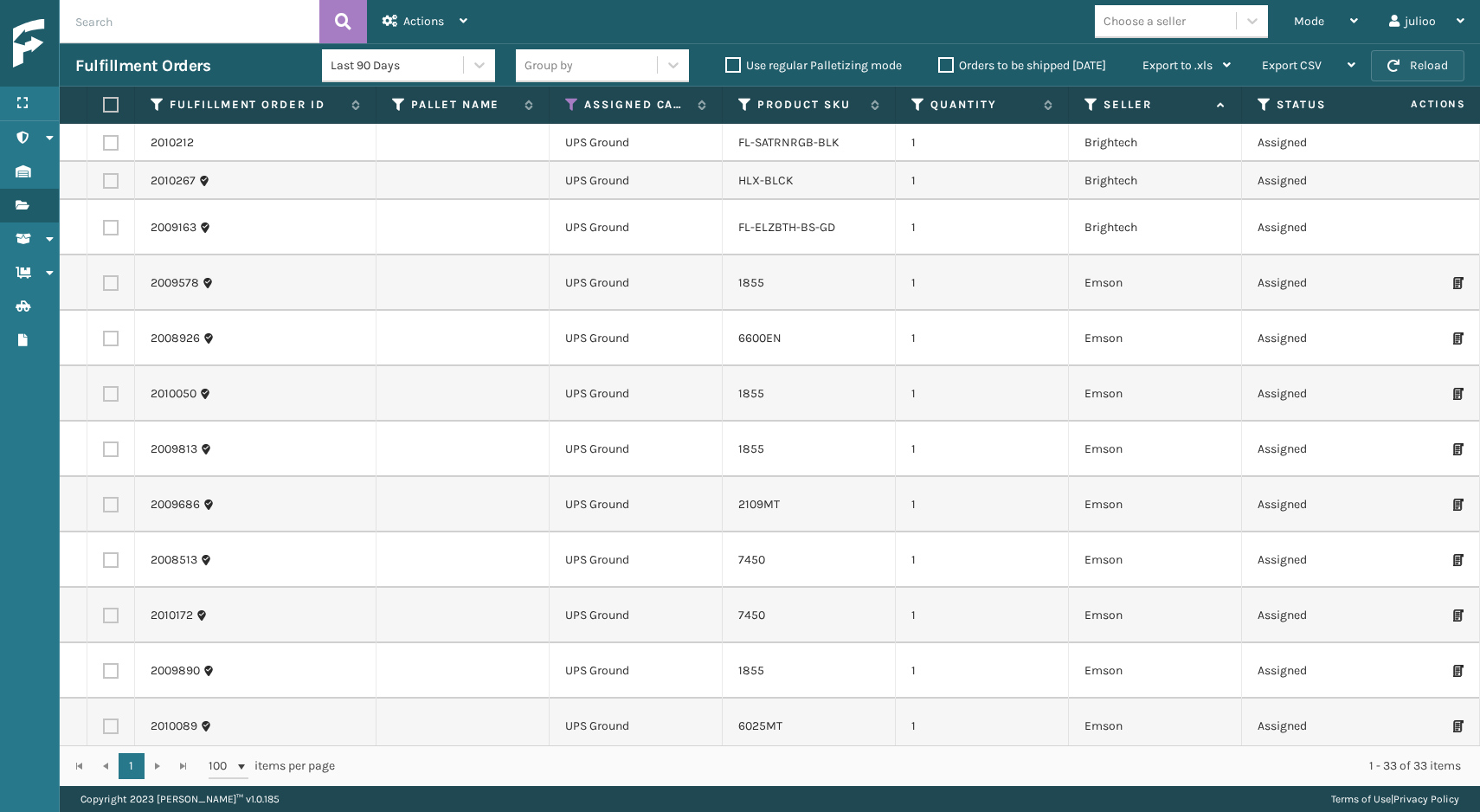
click at [1412, 74] on button "Reload" at bounding box center [1418, 66] width 93 height 31
click at [109, 108] on label at bounding box center [108, 104] width 10 height 15
click at [104, 108] on input "checkbox" at bounding box center [103, 105] width 1 height 11
checkbox input "true"
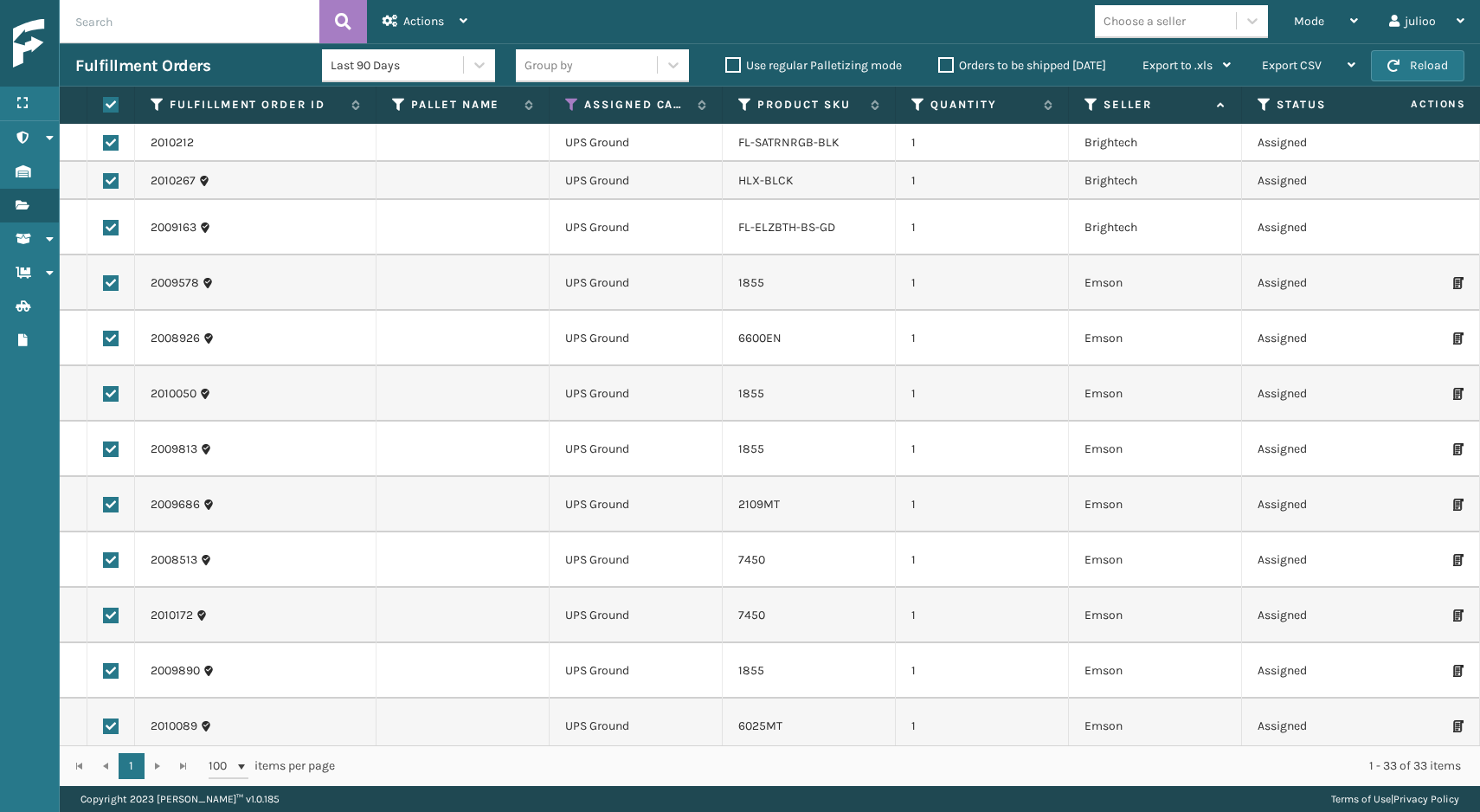
checkbox input "true"
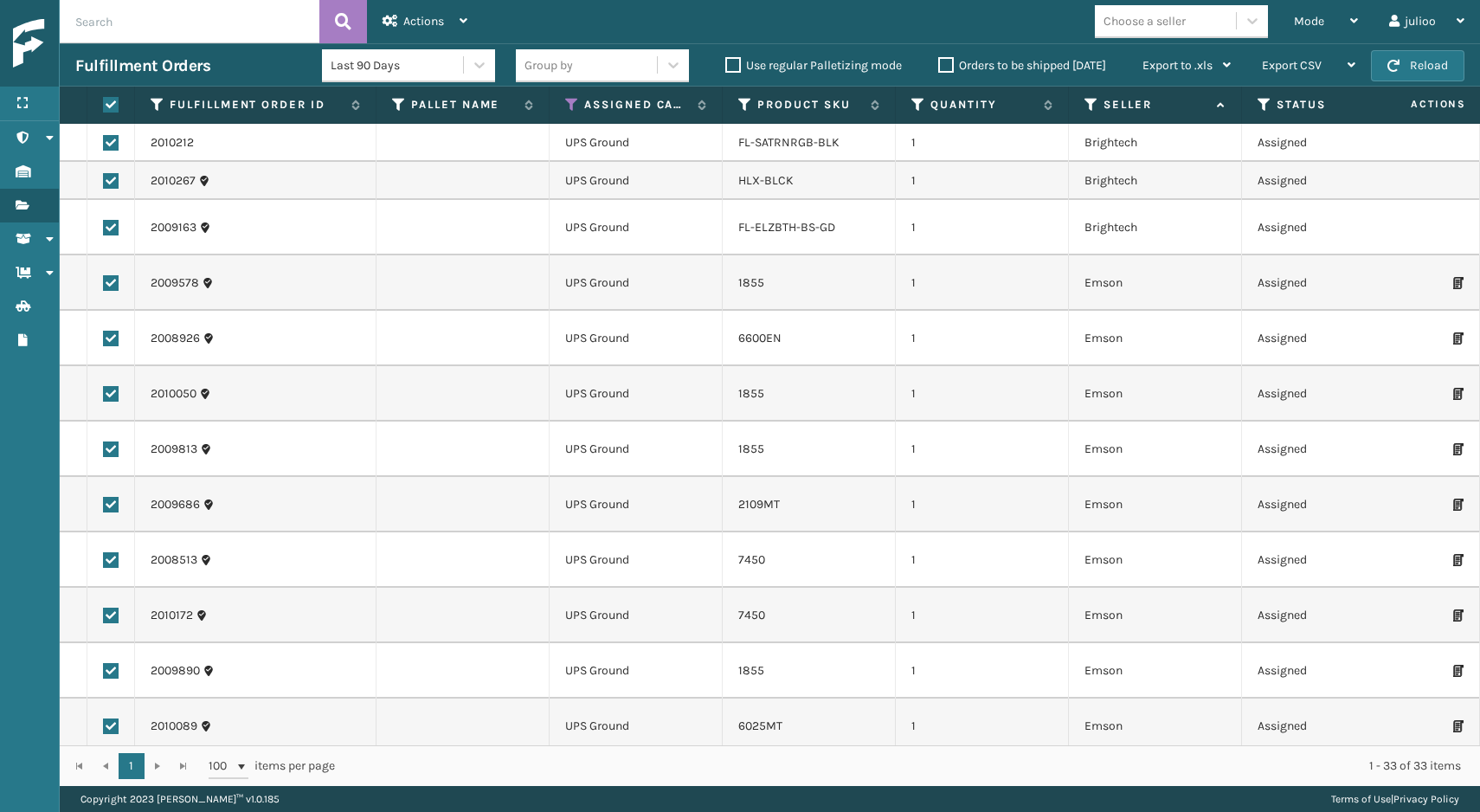
checkbox input "true"
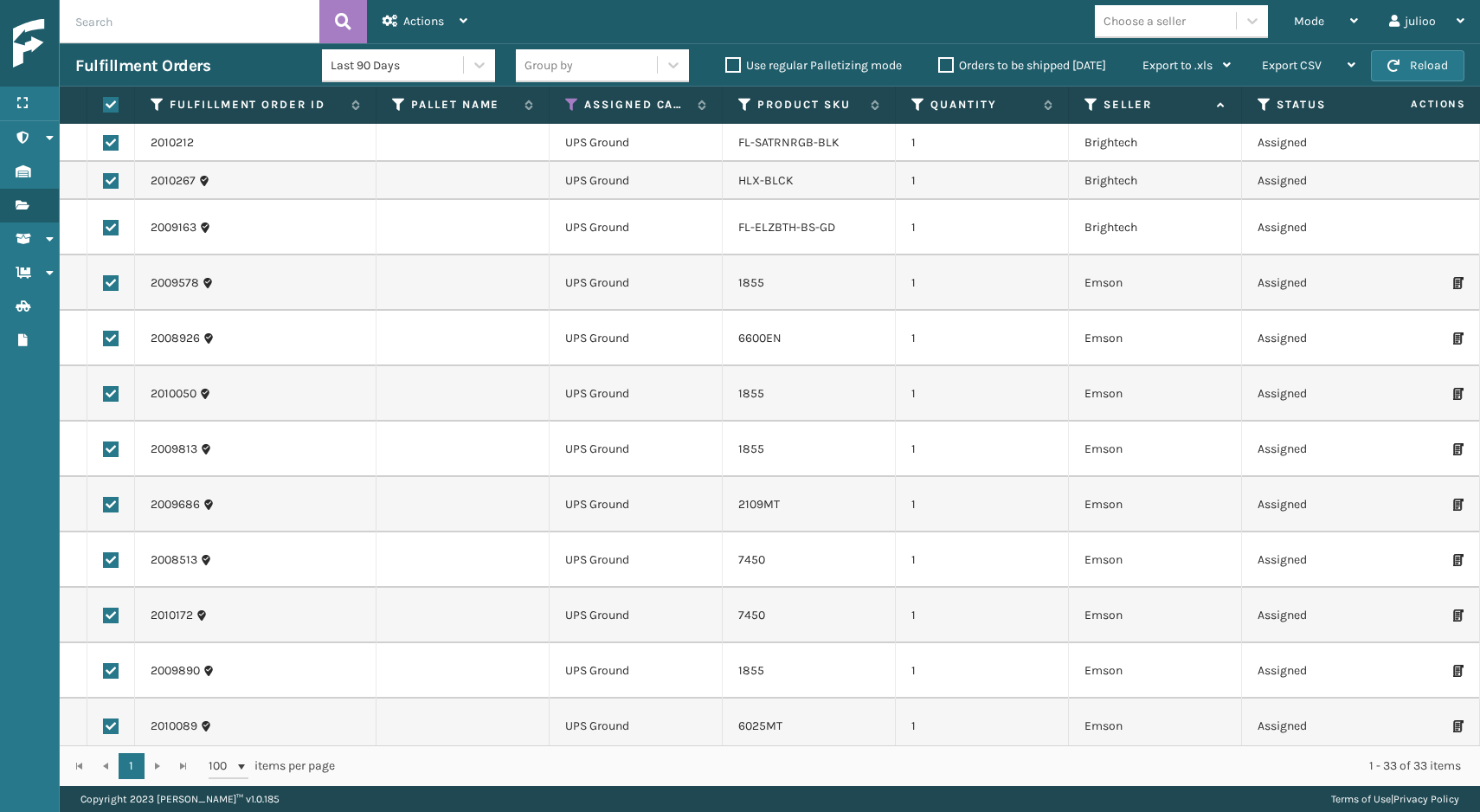
checkbox input "true"
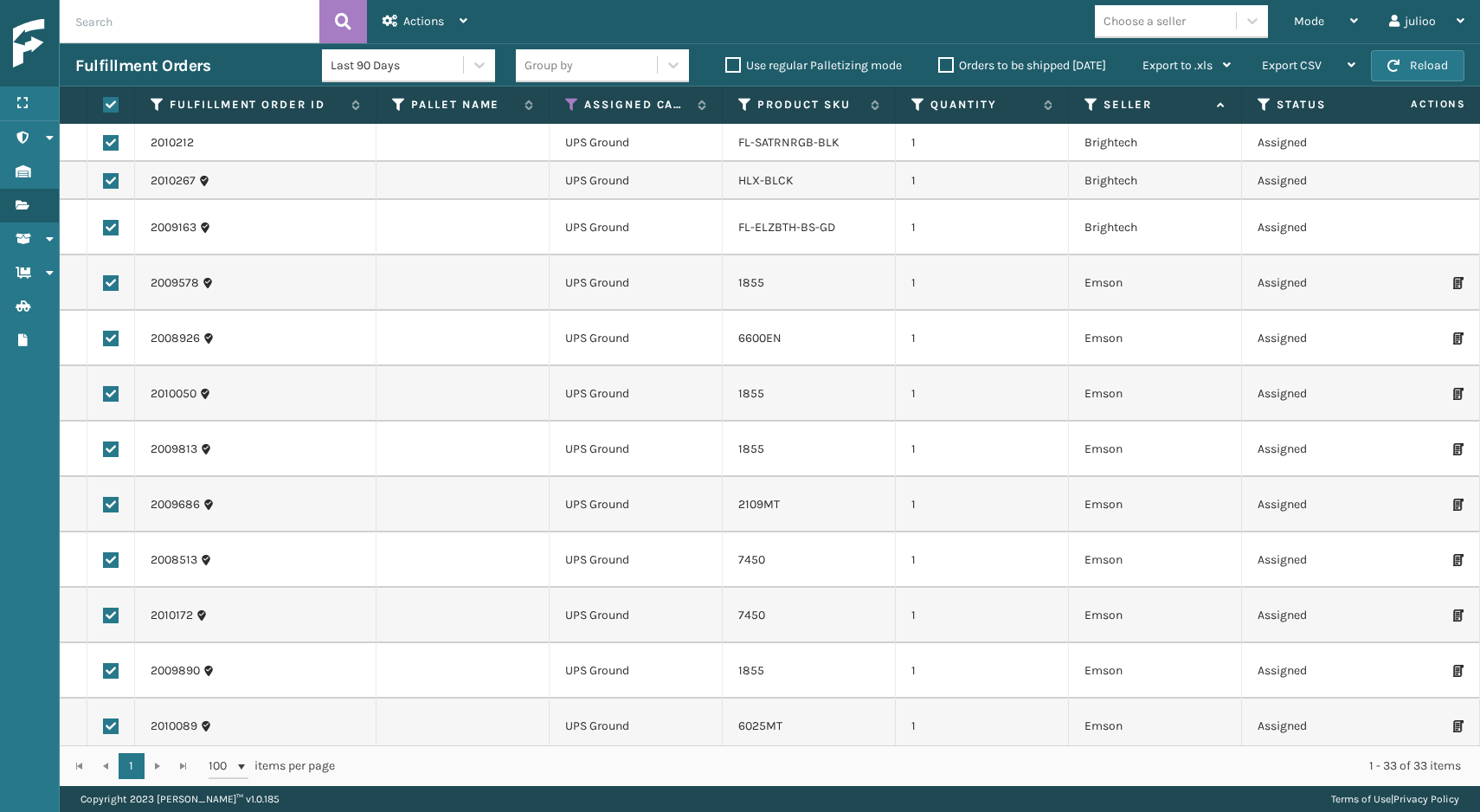
checkbox input "true"
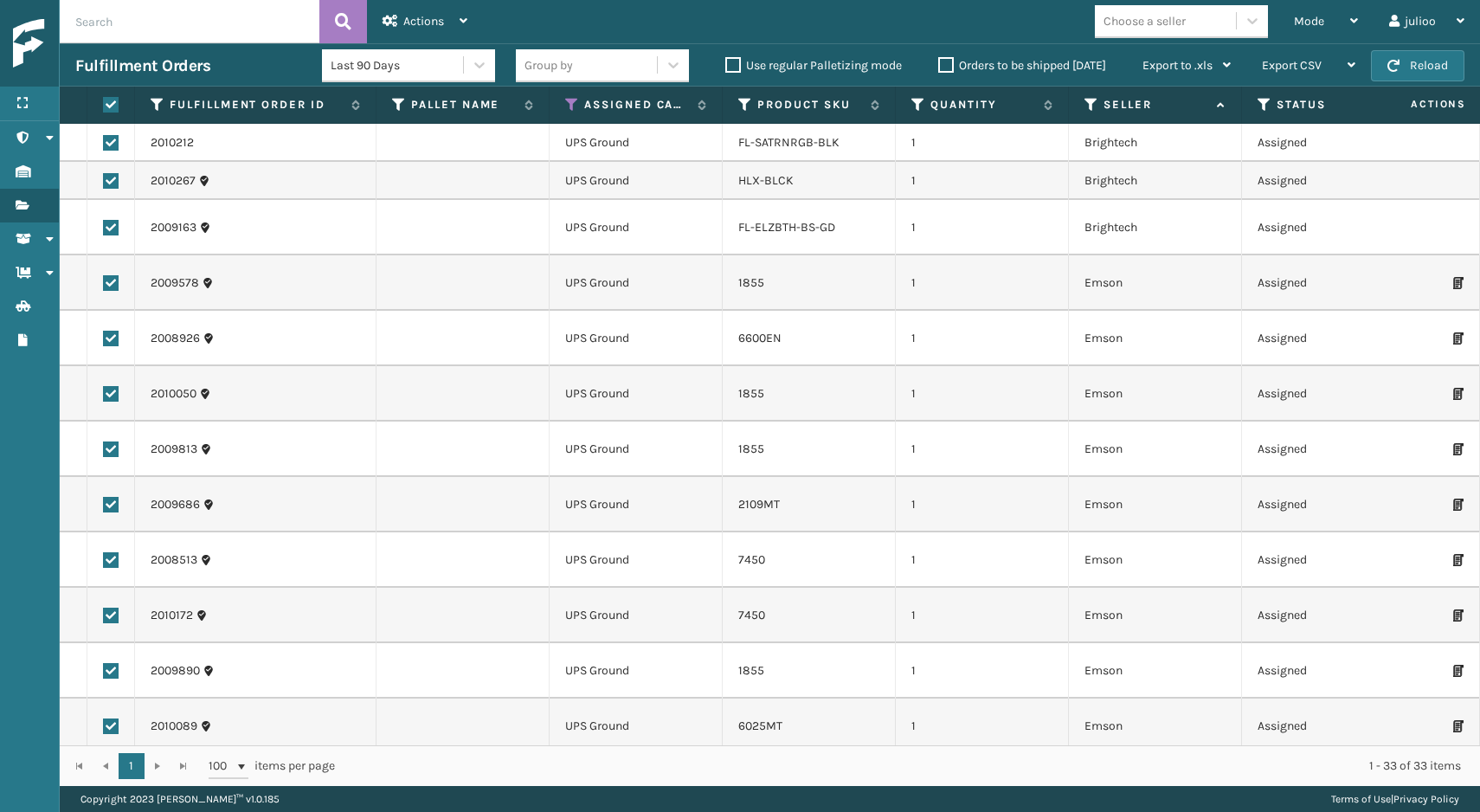
checkbox input "true"
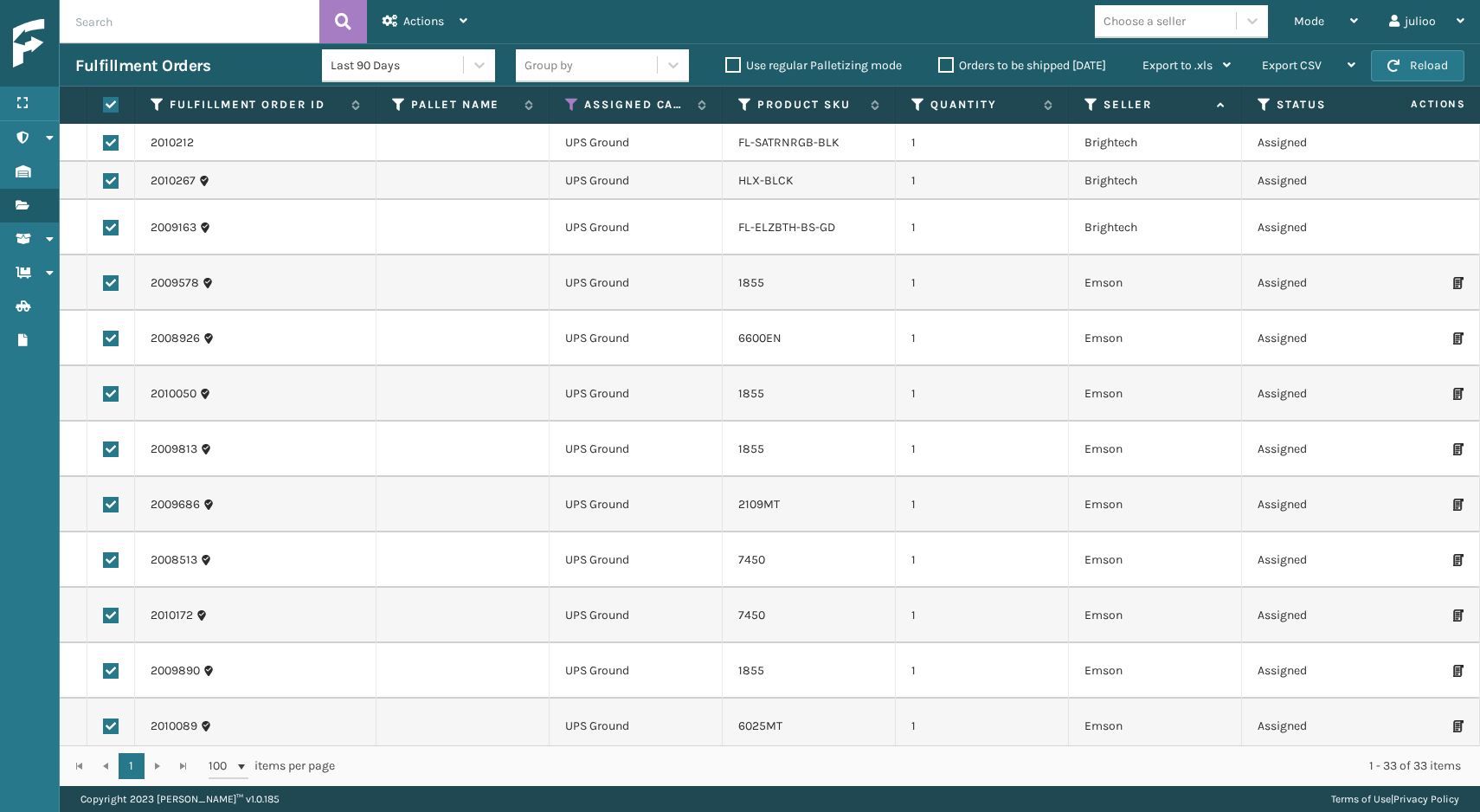
checkbox input "true"
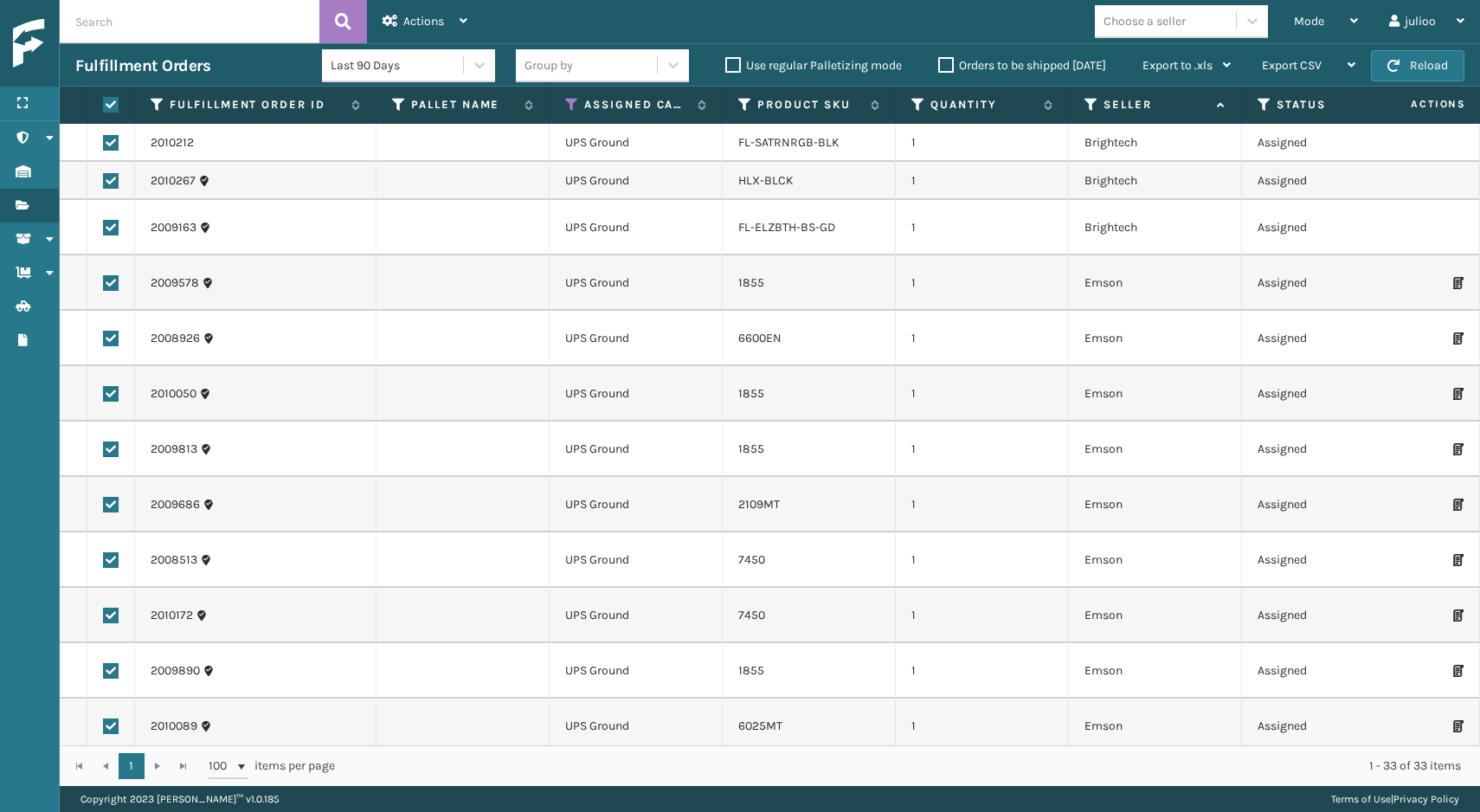
checkbox input "true"
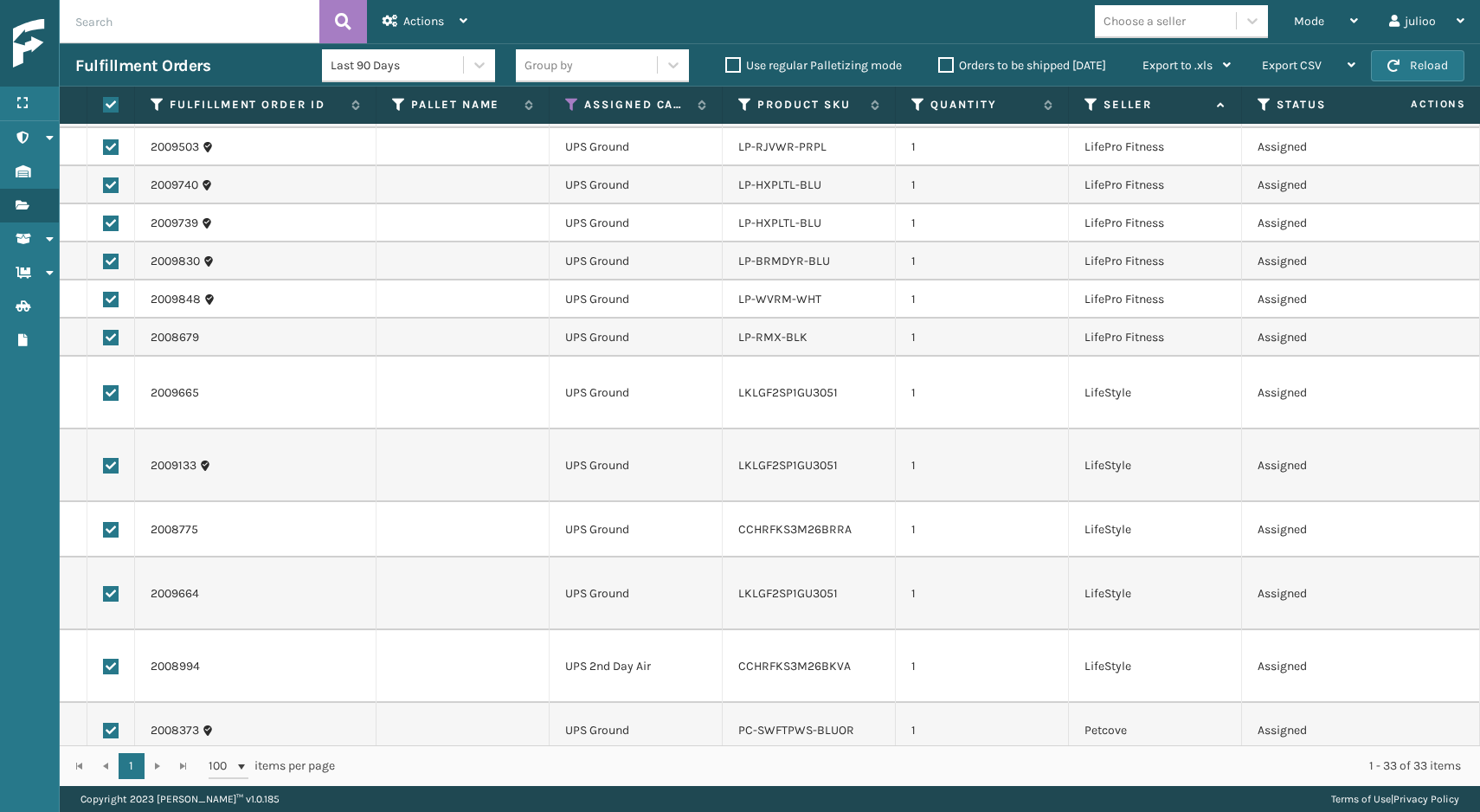
scroll to position [981, 0]
click at [109, 779] on label at bounding box center [110, 786] width 15 height 15
click at [104, 779] on input "checkbox" at bounding box center [103, 784] width 1 height 11
checkbox input "false"
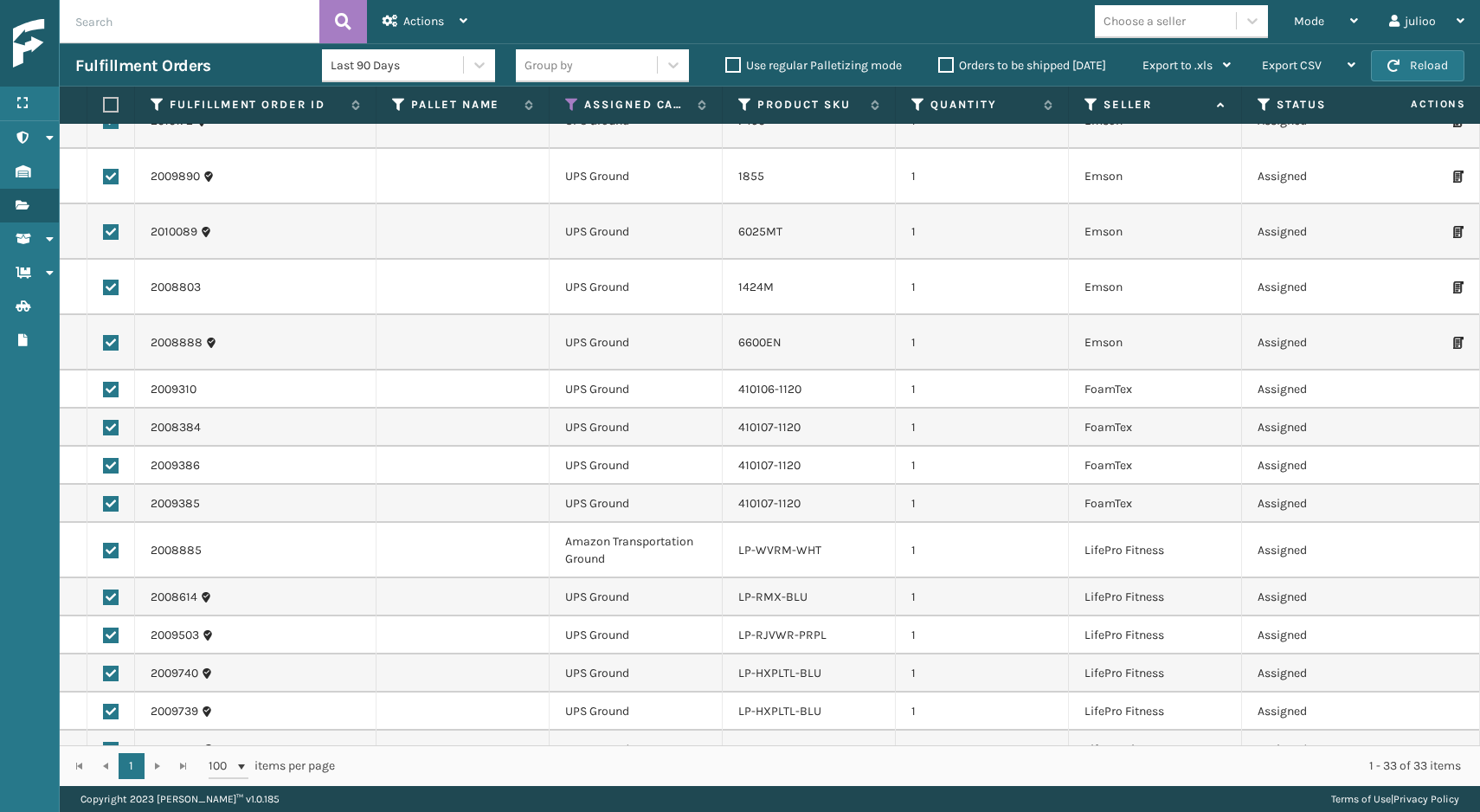
scroll to position [493, 0]
click at [112, 552] on label at bounding box center [110, 552] width 15 height 15
click at [104, 552] on input "checkbox" at bounding box center [103, 550] width 1 height 11
checkbox input "false"
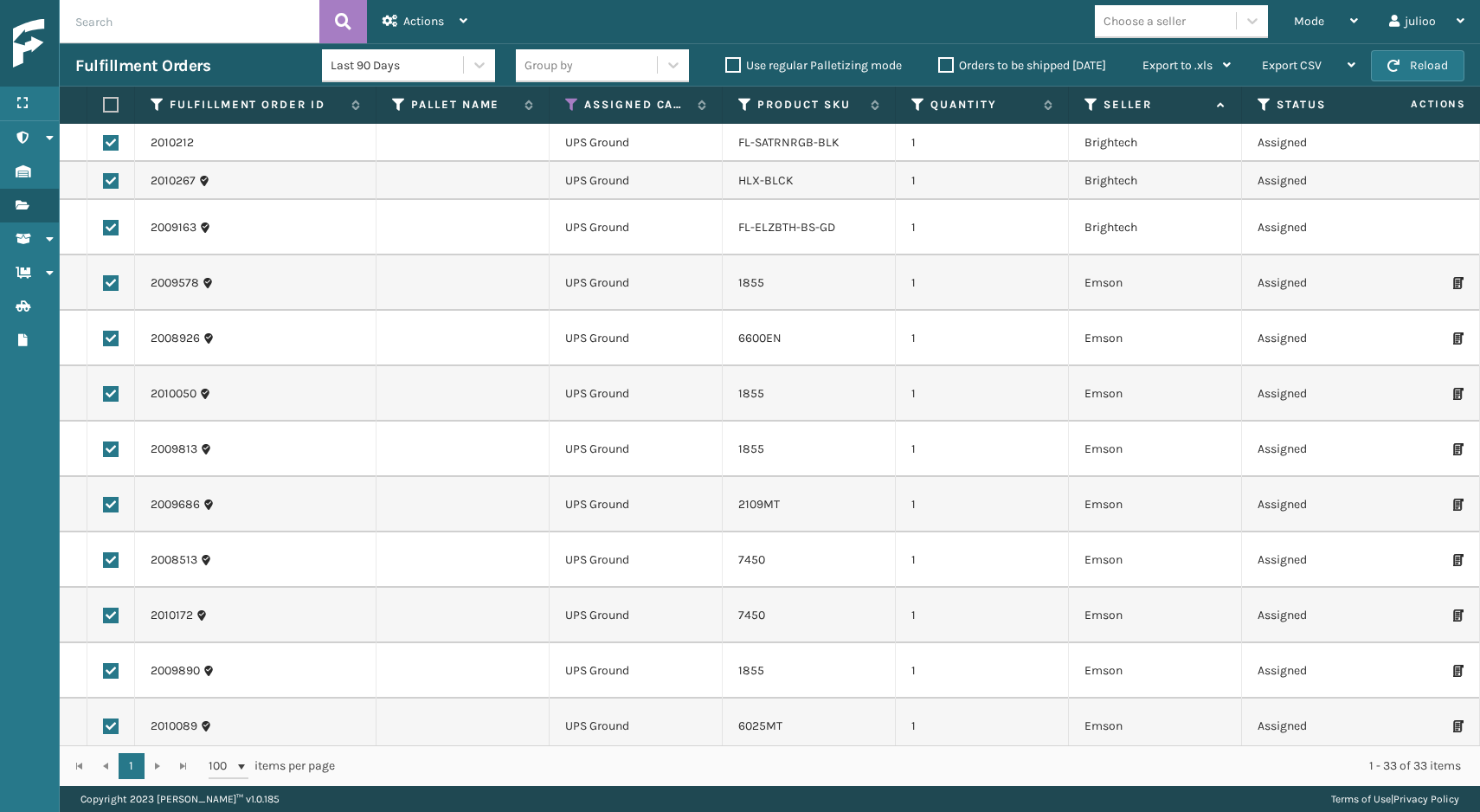
scroll to position [0, 0]
click at [448, 20] on div "Actions" at bounding box center [425, 22] width 85 height 43
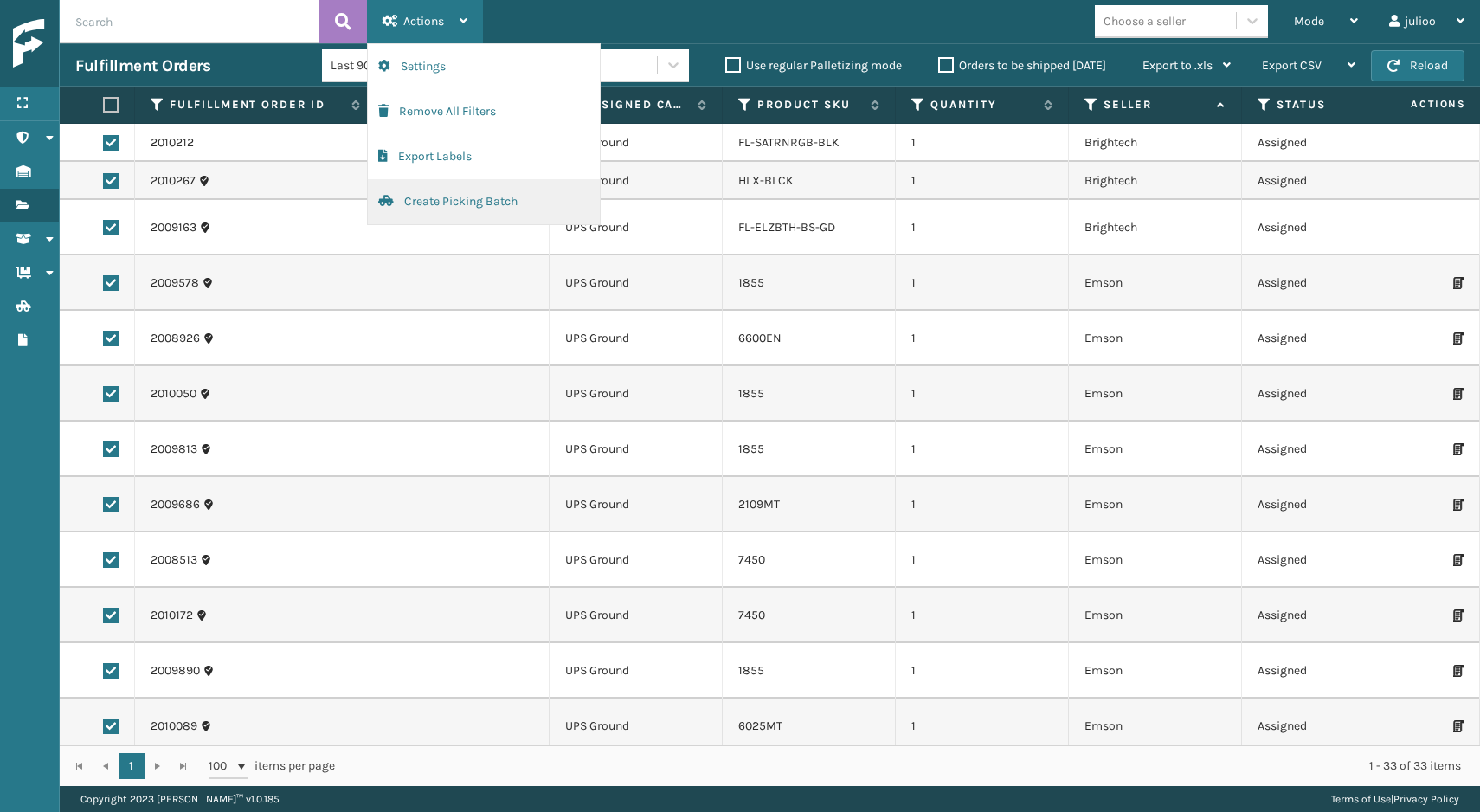
click at [413, 204] on button "Create Picking Batch" at bounding box center [484, 202] width 232 height 45
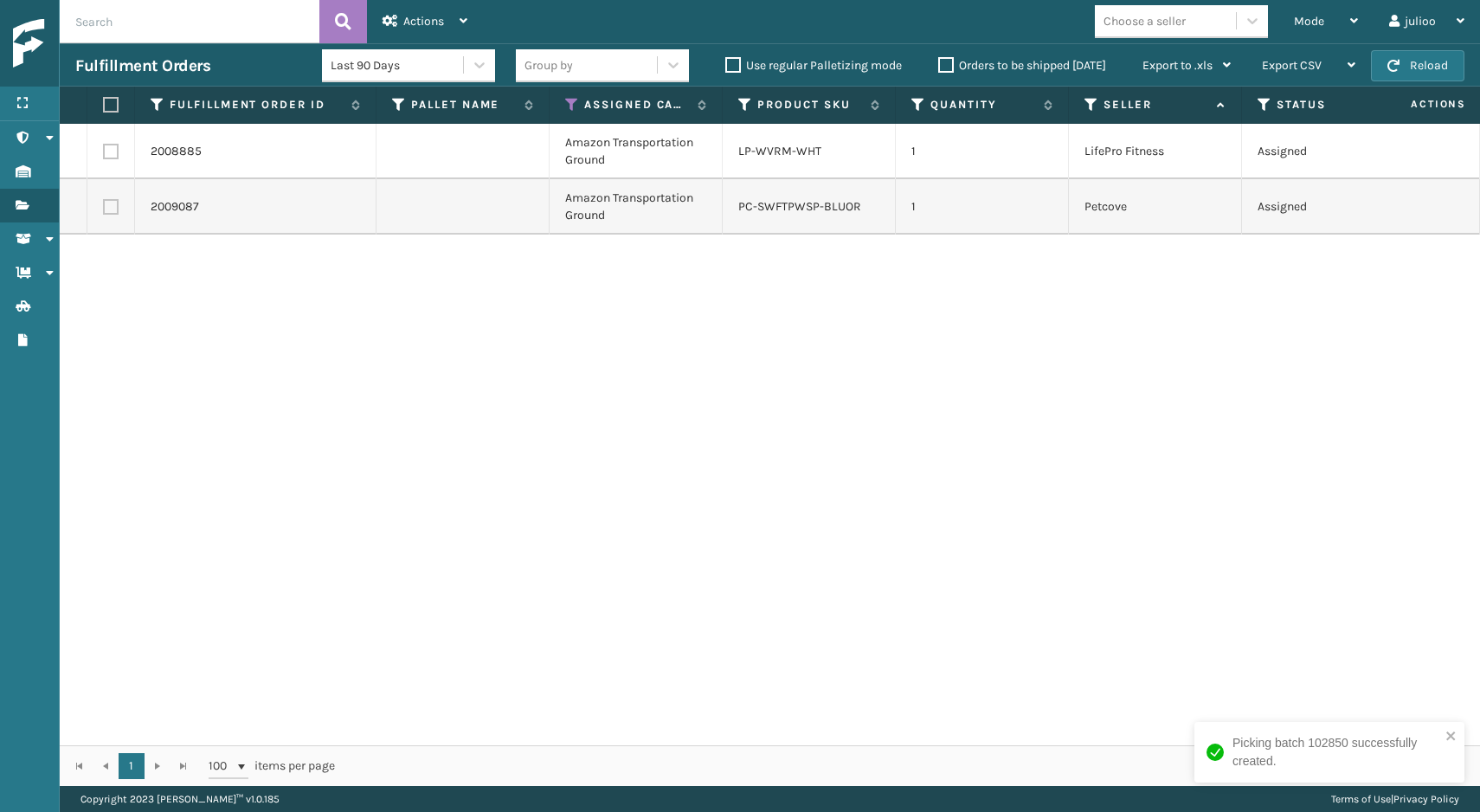
click at [946, 63] on label "Orders to be shipped [DATE]" at bounding box center [1022, 65] width 168 height 14
click at [939, 63] on input "Orders to be shipped [DATE]" at bounding box center [938, 61] width 1 height 11
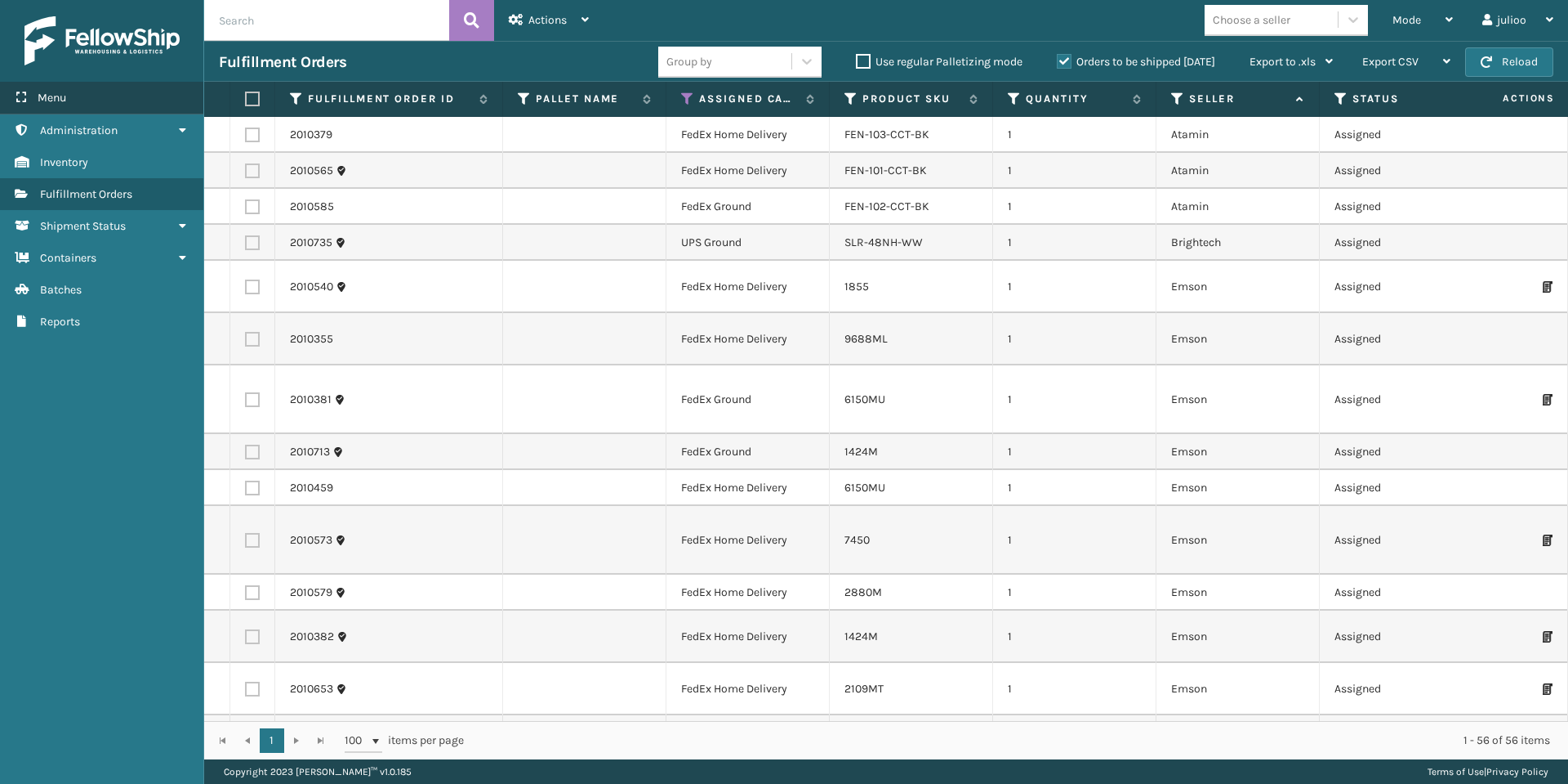
click at [90, 104] on div "Menu" at bounding box center [102, 98] width 203 height 32
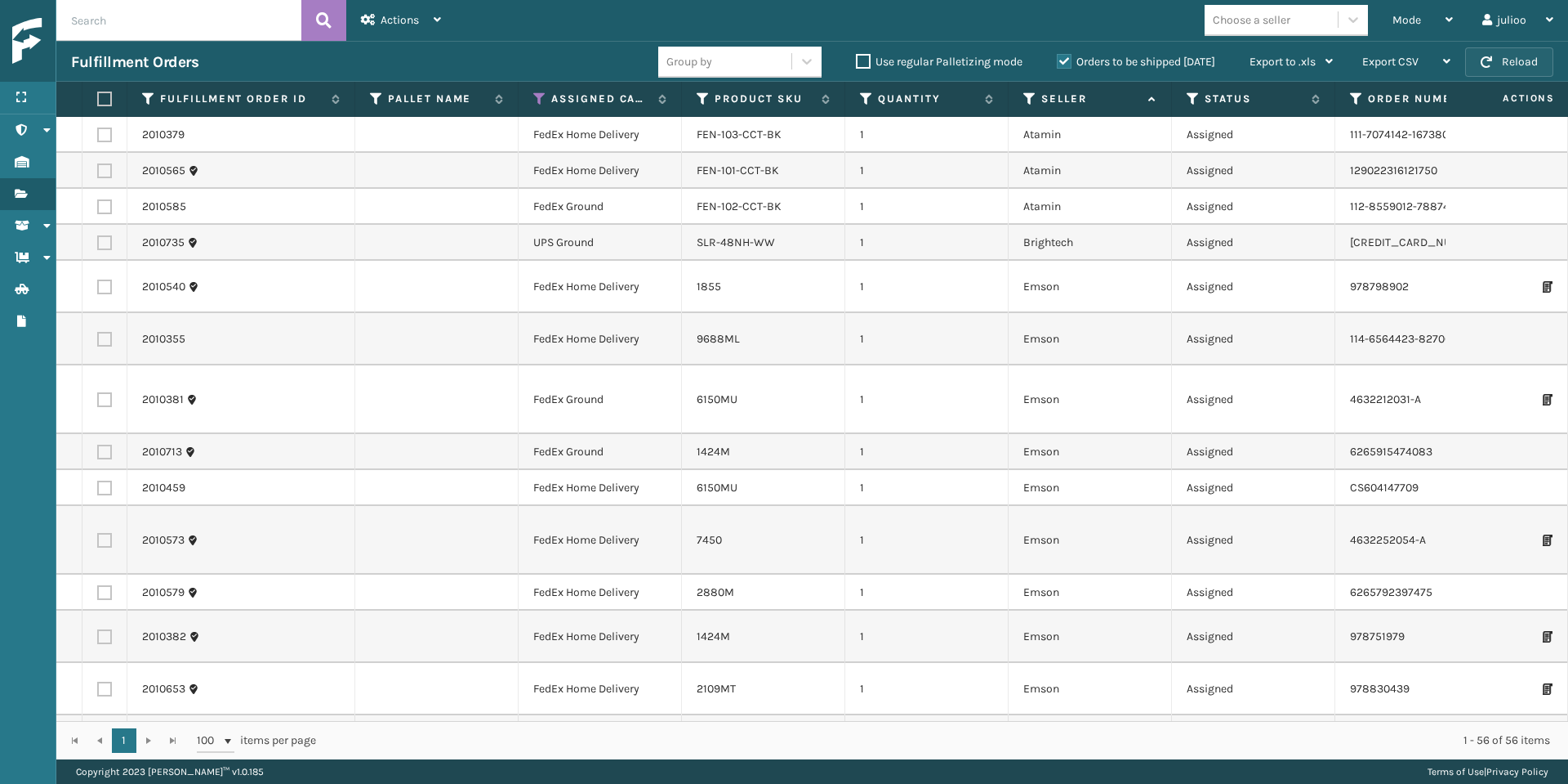
click at [1396, 57] on button "Reload" at bounding box center [1509, 62] width 88 height 29
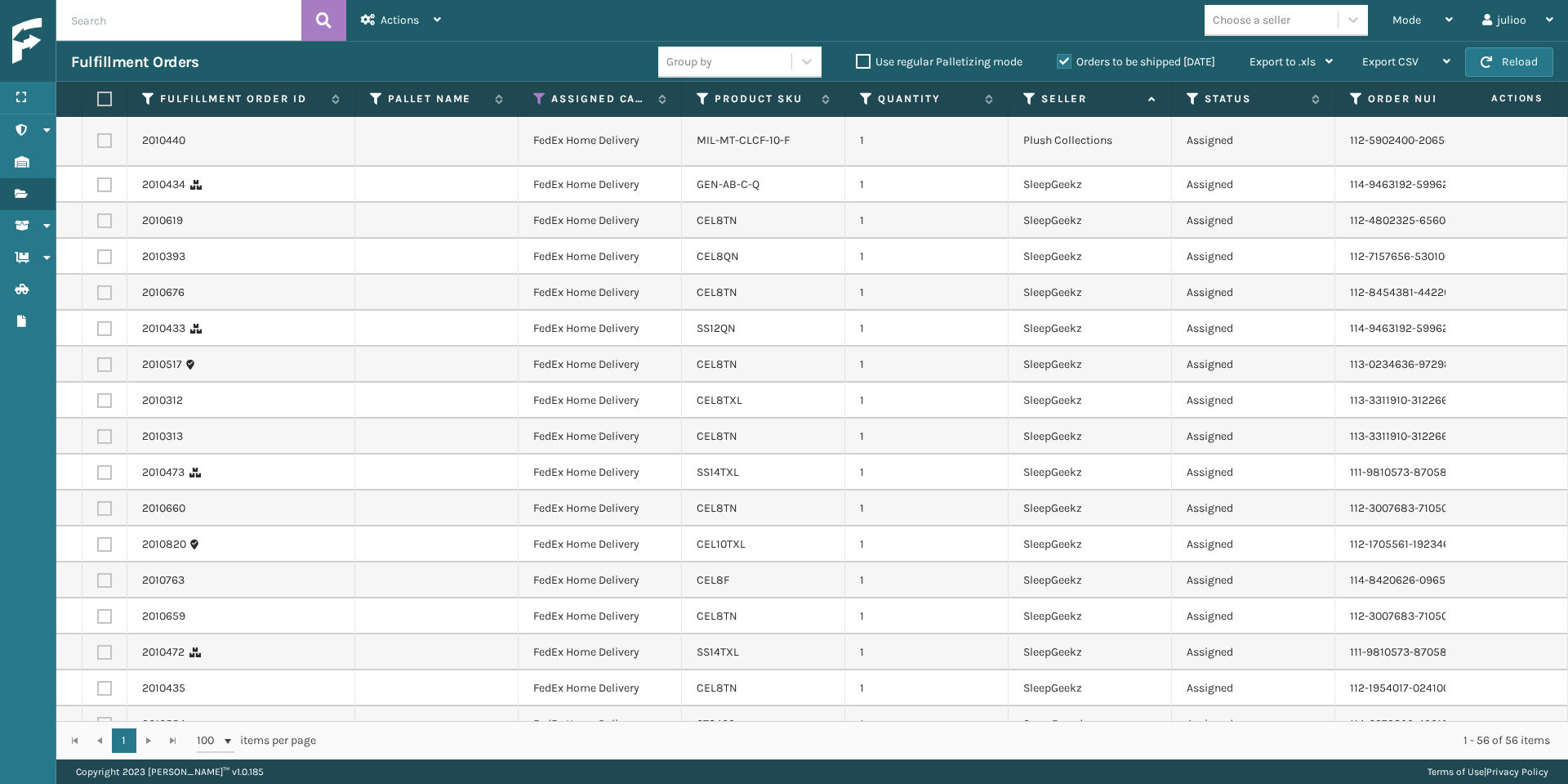
scroll to position [1663, 0]
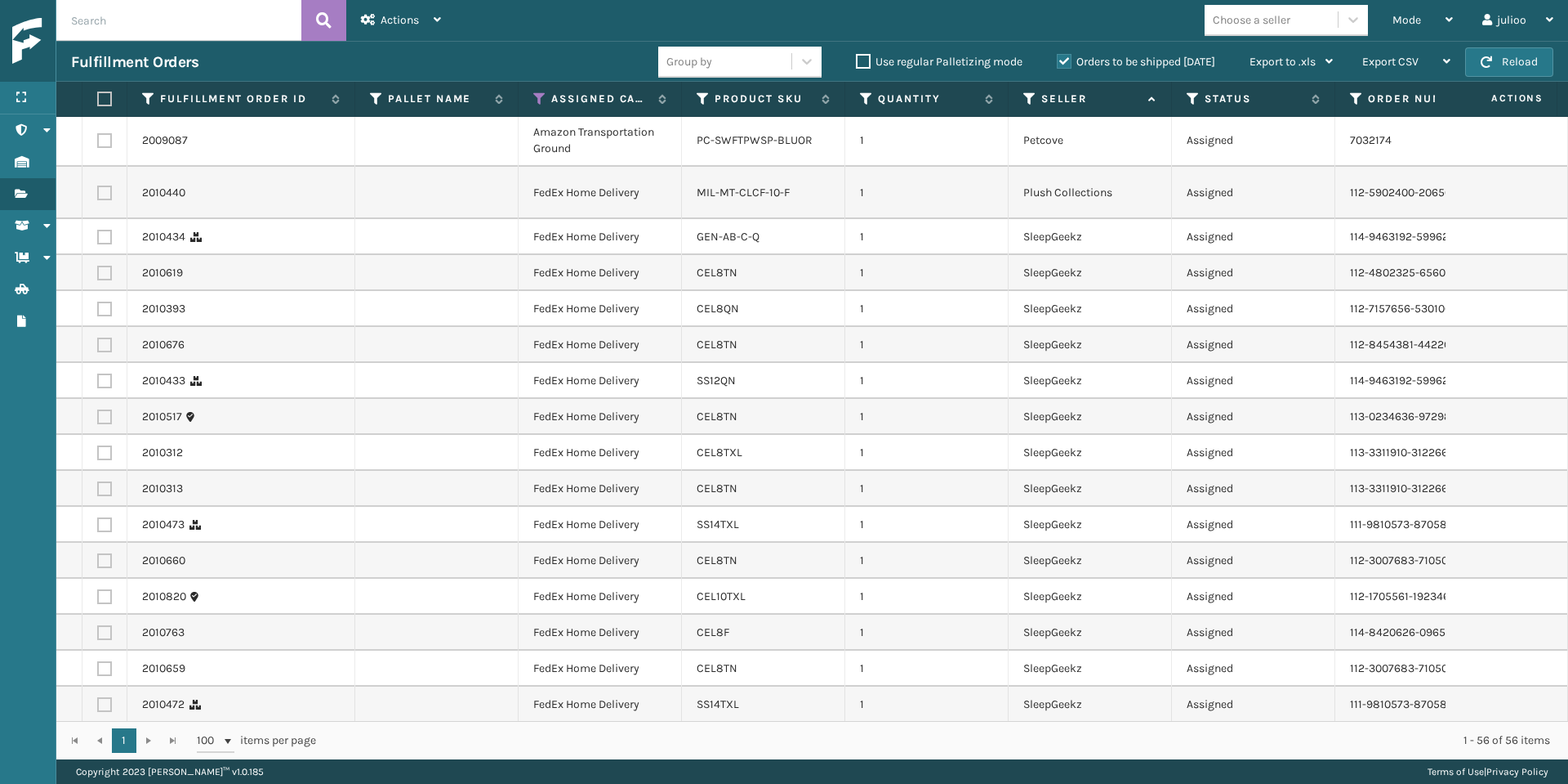
click at [104, 230] on label at bounding box center [104, 237] width 15 height 15
click at [98, 230] on input "checkbox" at bounding box center [97, 235] width 1 height 10
checkbox input "true"
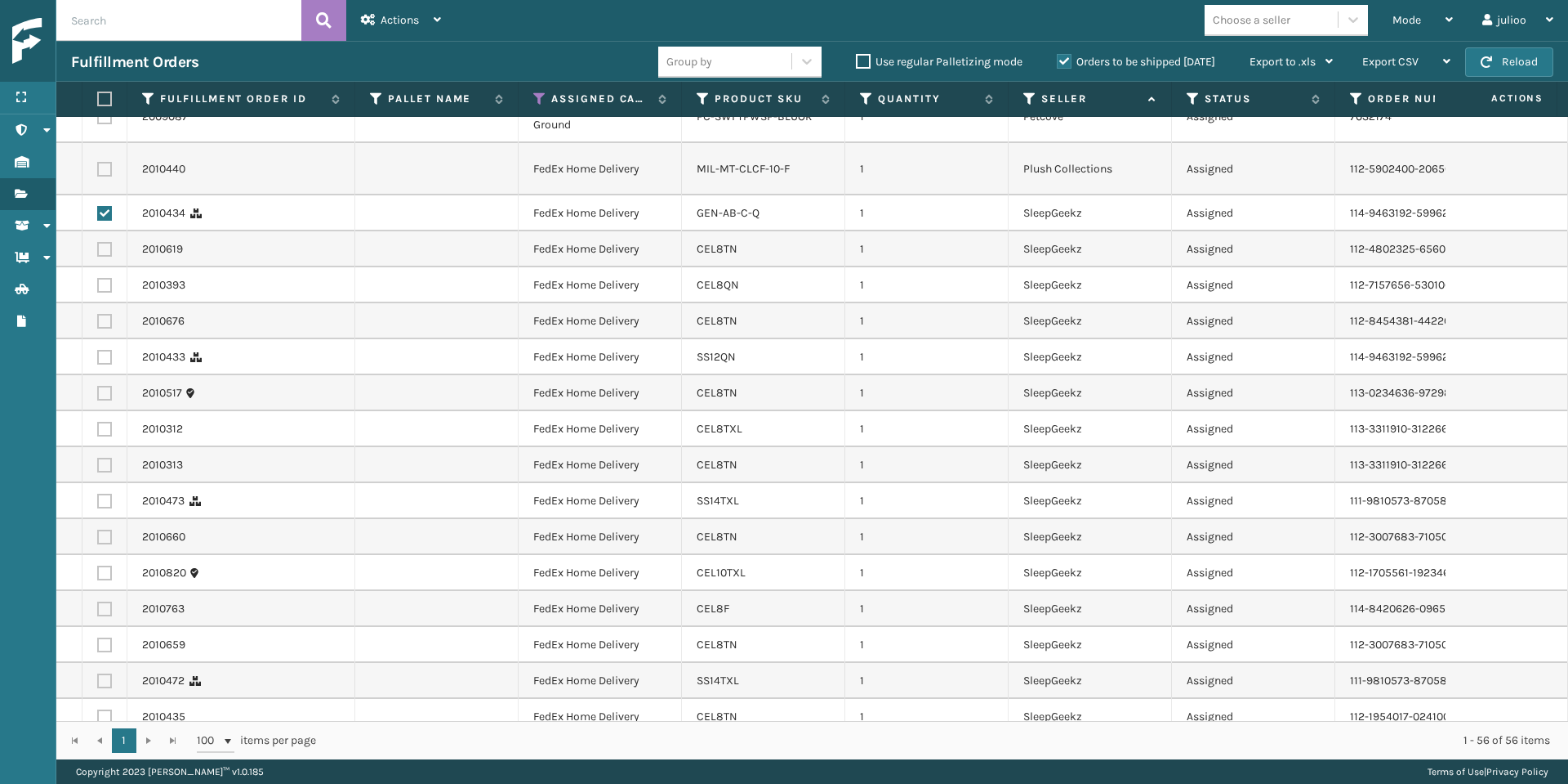
scroll to position [1716, 0]
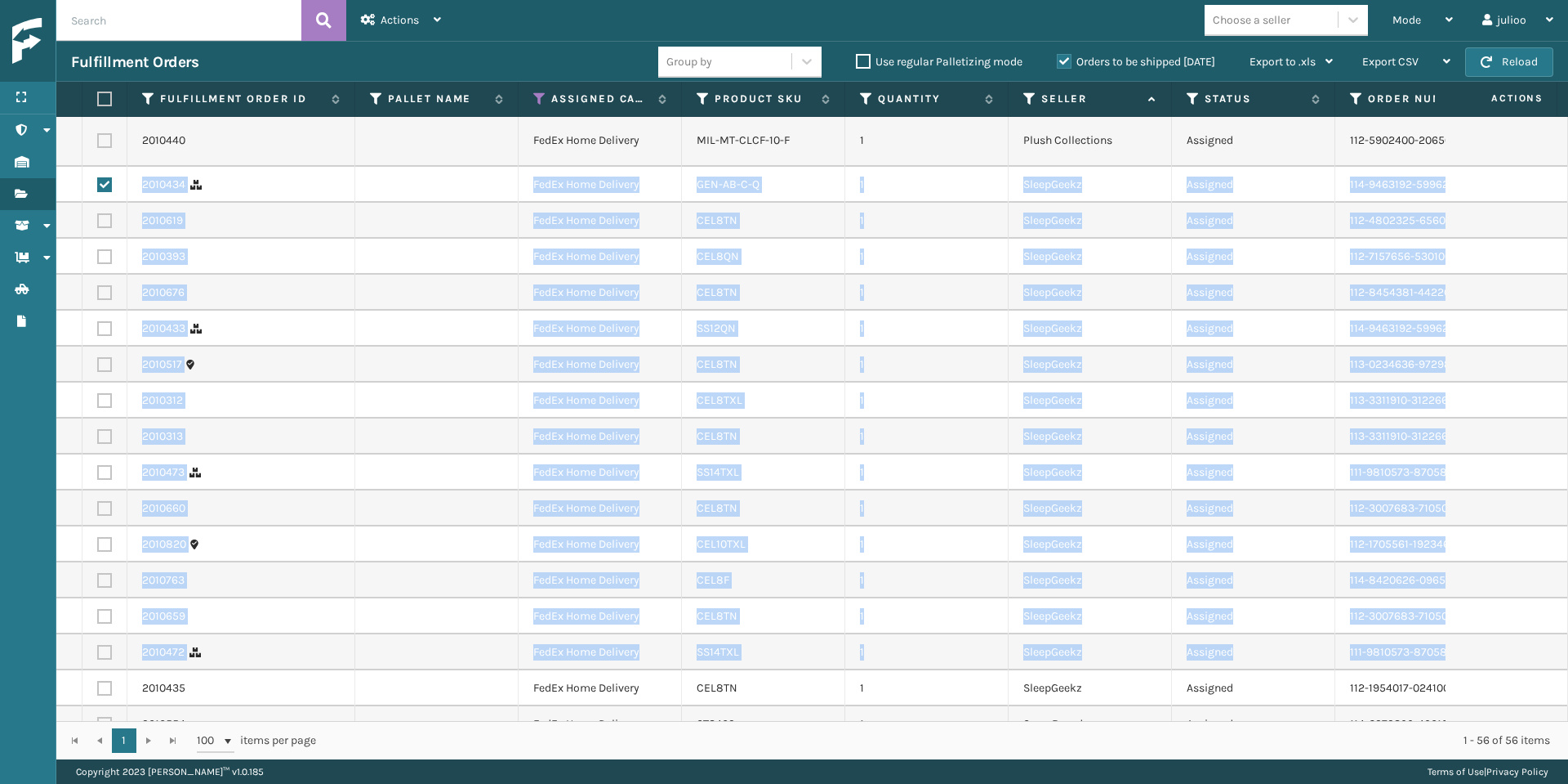
click at [101, 681] on label at bounding box center [104, 687] width 15 height 15
click at [98, 681] on input "checkbox" at bounding box center [97, 686] width 1 height 10
checkbox input "true"
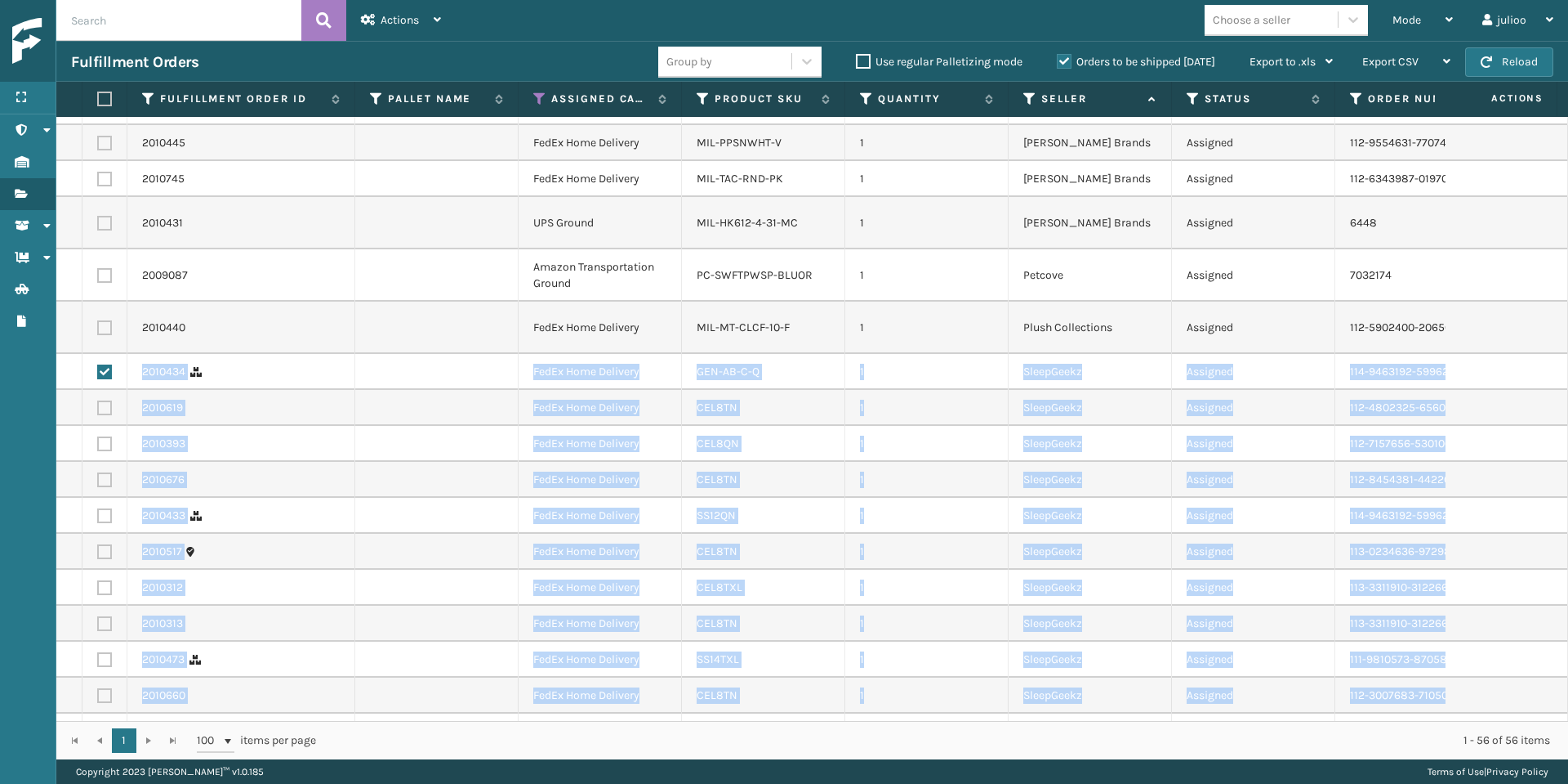
scroll to position [1531, 0]
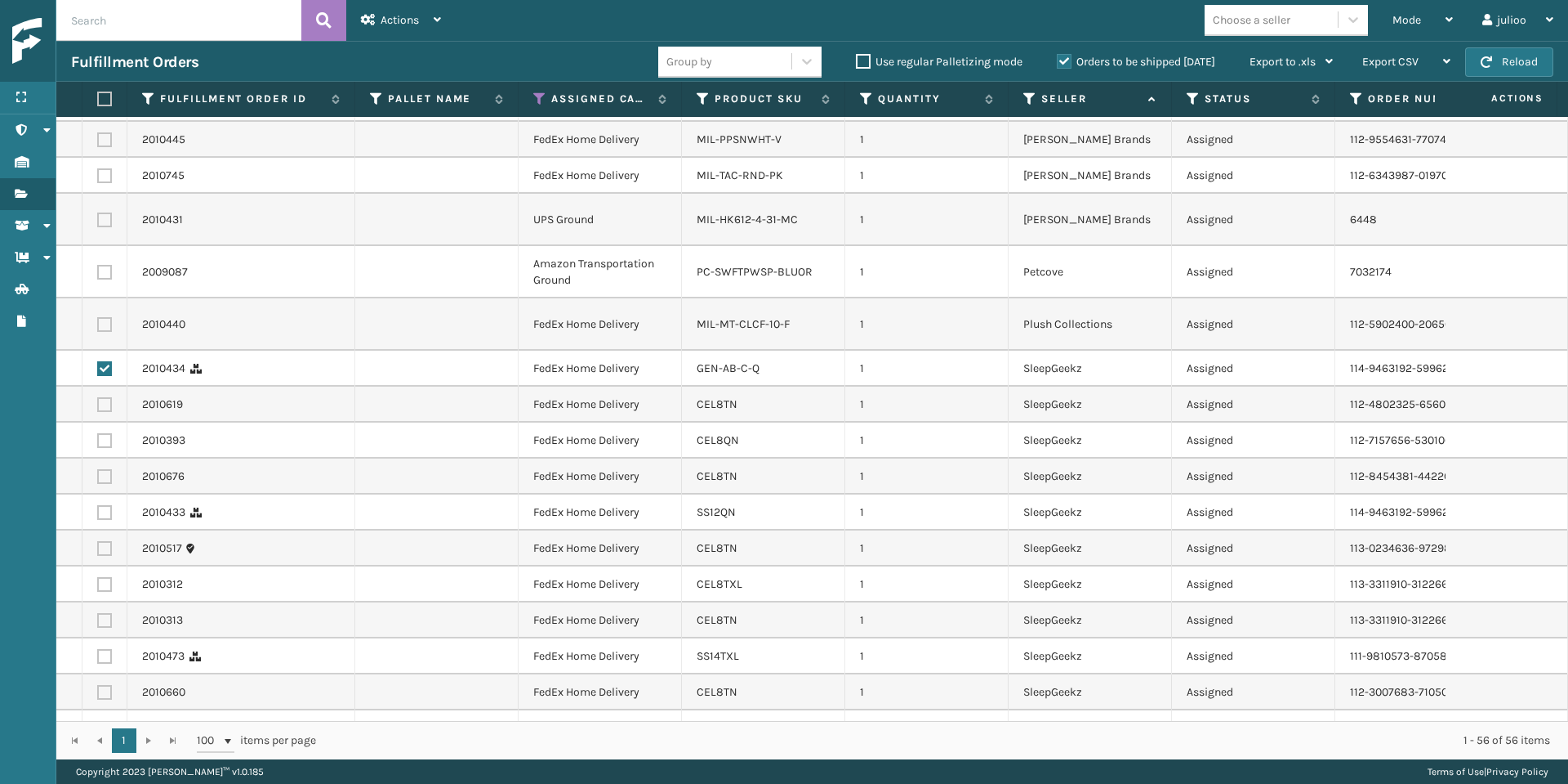
click at [105, 397] on label at bounding box center [104, 404] width 15 height 15
click at [98, 397] on input "checkbox" at bounding box center [97, 402] width 1 height 10
checkbox input "true"
click at [99, 433] on label at bounding box center [104, 440] width 15 height 15
click at [98, 433] on input "checkbox" at bounding box center [97, 438] width 1 height 10
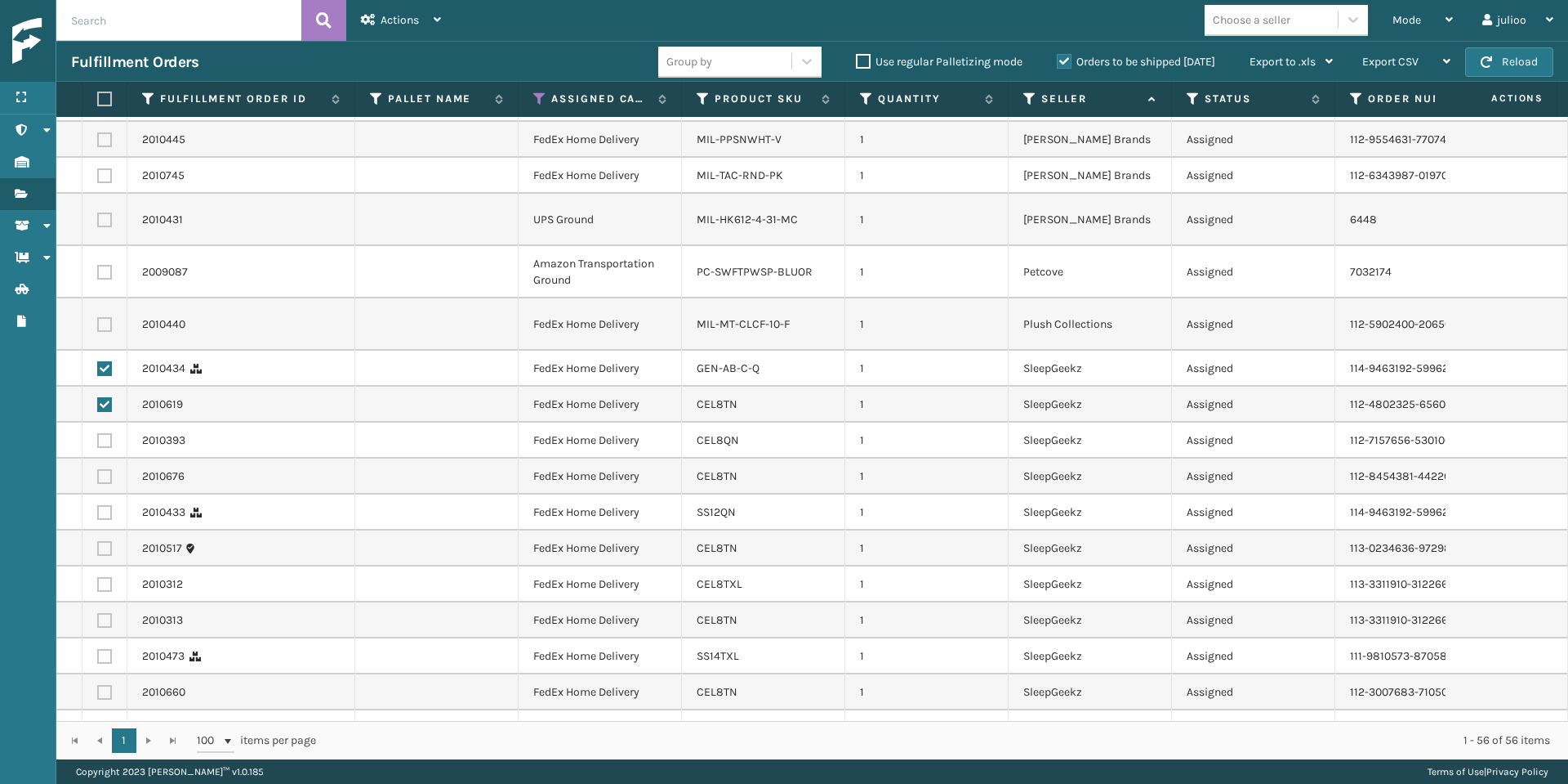
checkbox input "true"
drag, startPoint x: 105, startPoint y: 447, endPoint x: 108, endPoint y: 459, distance: 12.4
click at [106, 469] on label at bounding box center [104, 476] width 15 height 15
click at [98, 469] on input "checkbox" at bounding box center [97, 474] width 1 height 10
checkbox input "true"
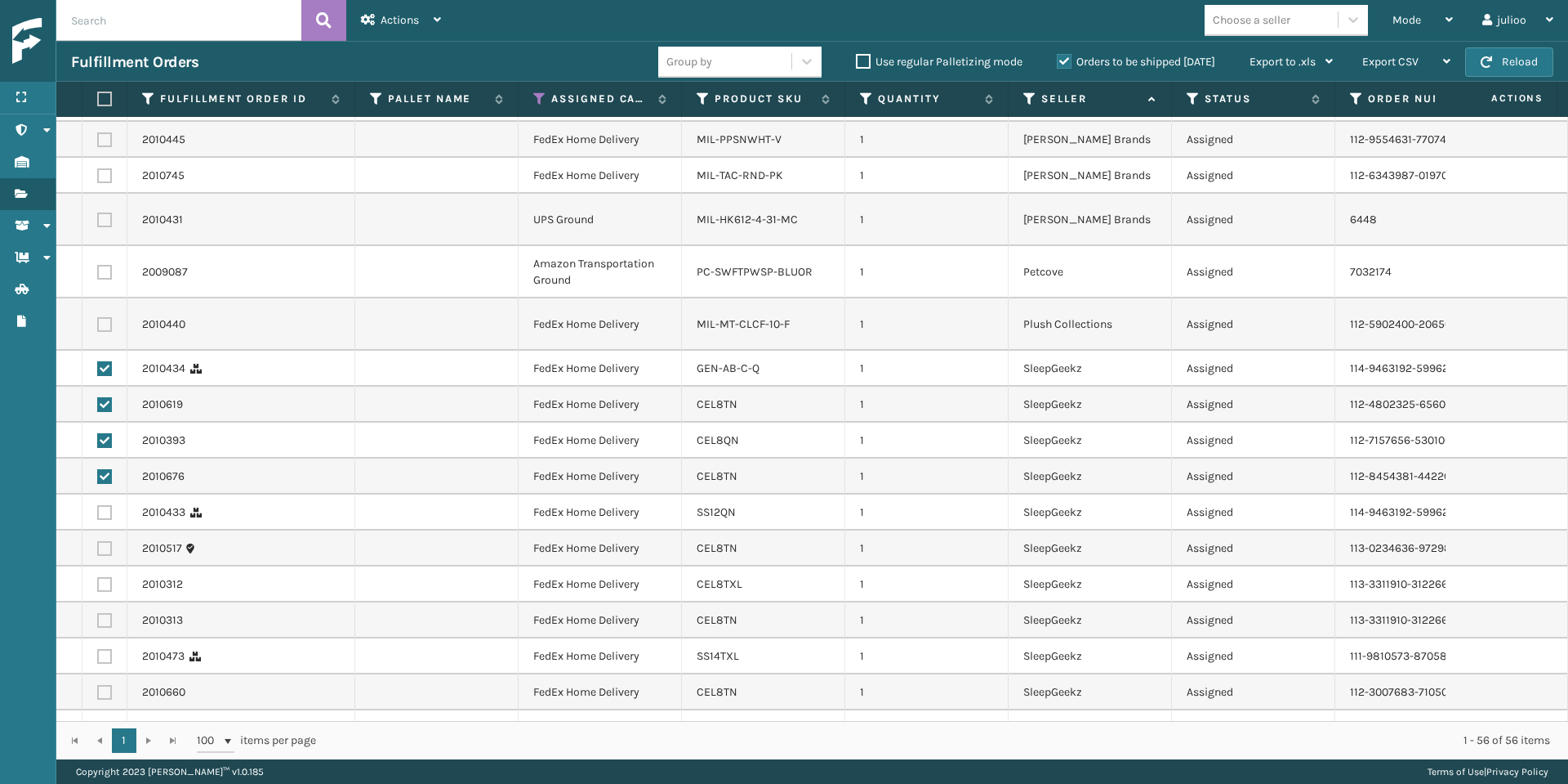
click at [108, 505] on label at bounding box center [104, 512] width 15 height 15
click at [98, 505] on input "checkbox" at bounding box center [97, 510] width 1 height 10
checkbox input "true"
click at [108, 541] on label at bounding box center [104, 548] width 15 height 15
click at [98, 541] on input "checkbox" at bounding box center [97, 547] width 1 height 10
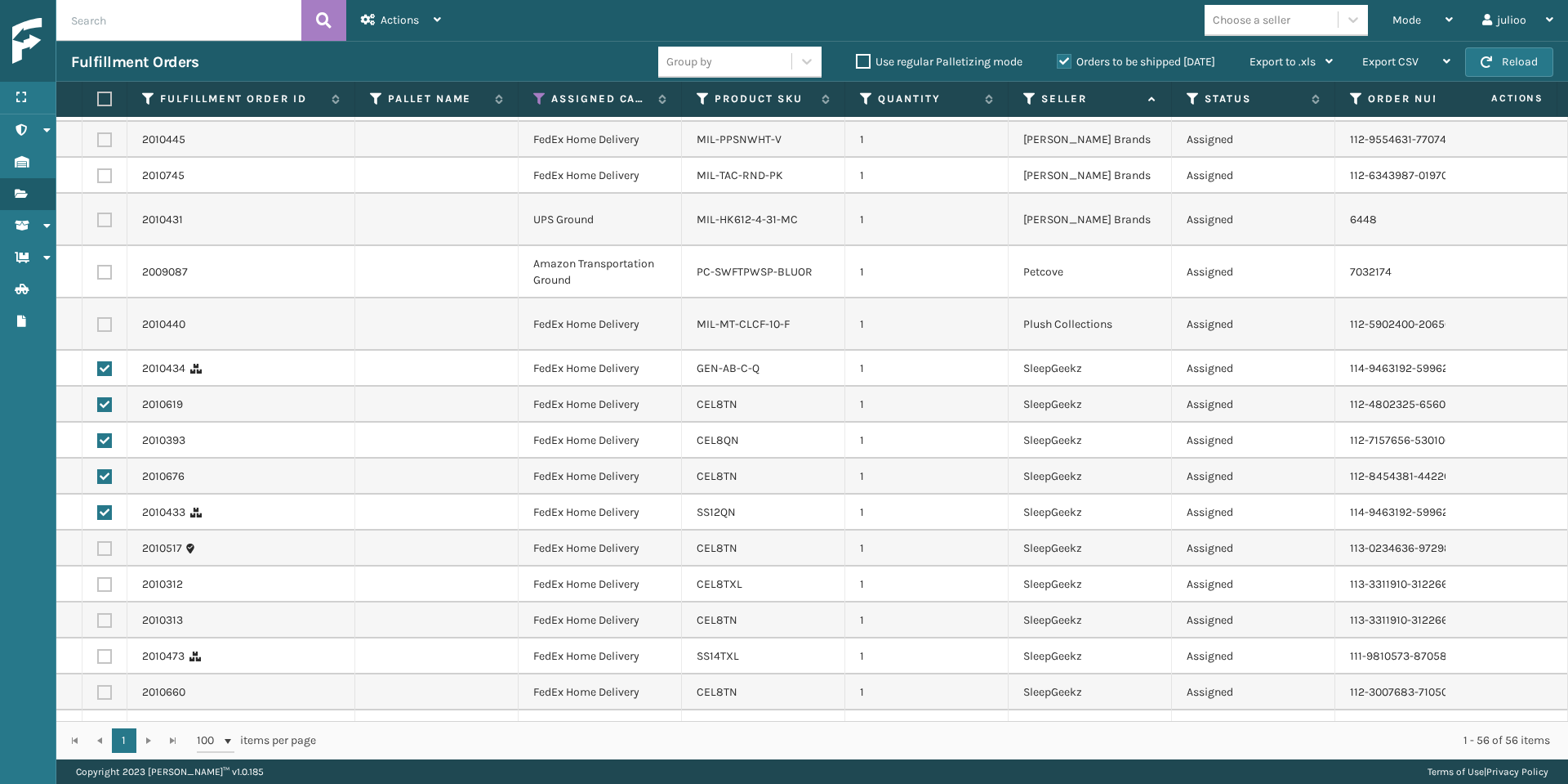
checkbox input "true"
drag, startPoint x: 104, startPoint y: 550, endPoint x: 107, endPoint y: 576, distance: 26.2
click at [104, 577] on label at bounding box center [104, 584] width 15 height 15
click at [98, 577] on input "checkbox" at bounding box center [97, 582] width 1 height 10
checkbox input "true"
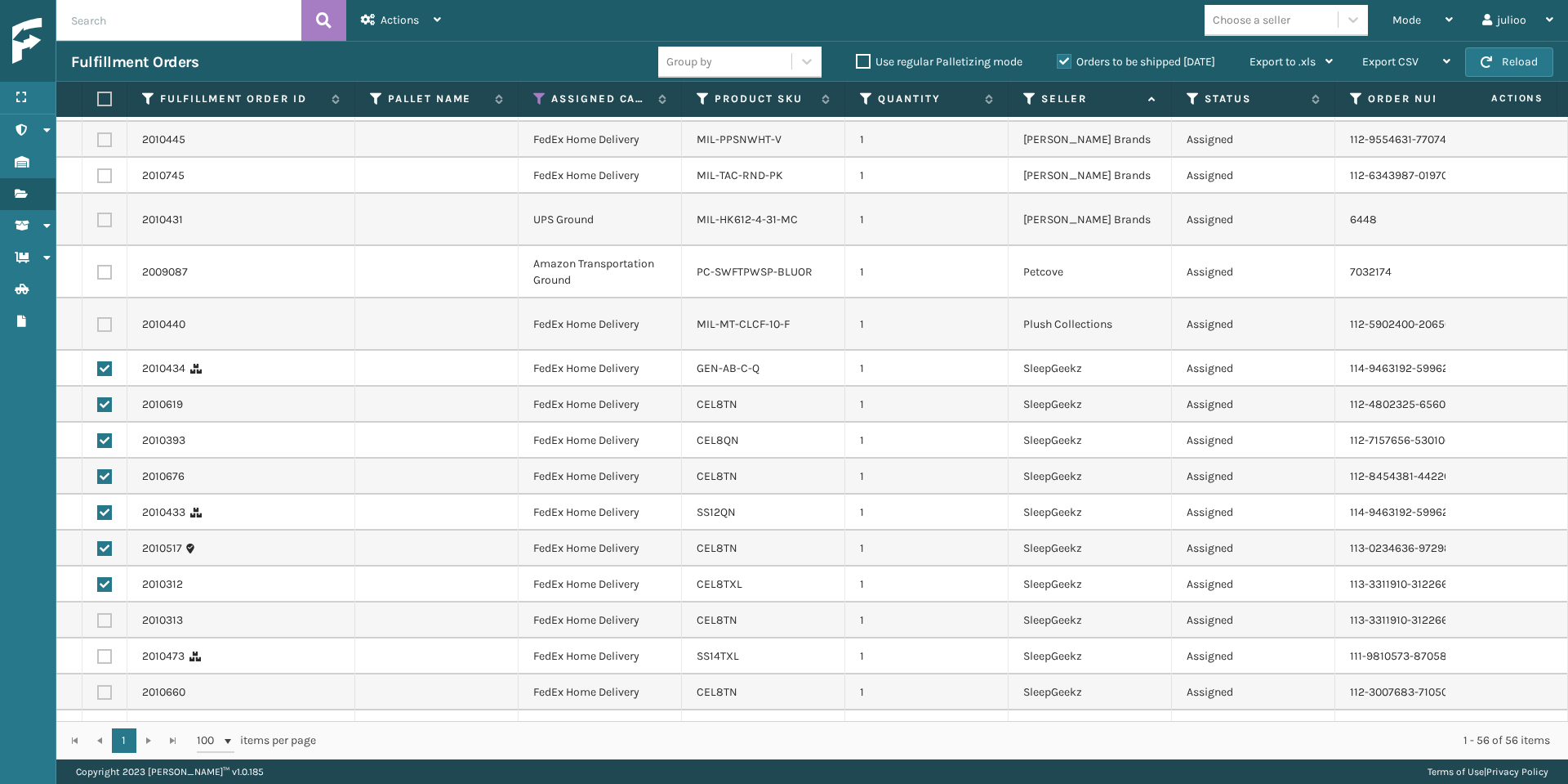
click at [107, 613] on label at bounding box center [104, 620] width 15 height 15
click at [98, 613] on input "checkbox" at bounding box center [97, 618] width 1 height 10
checkbox input "true"
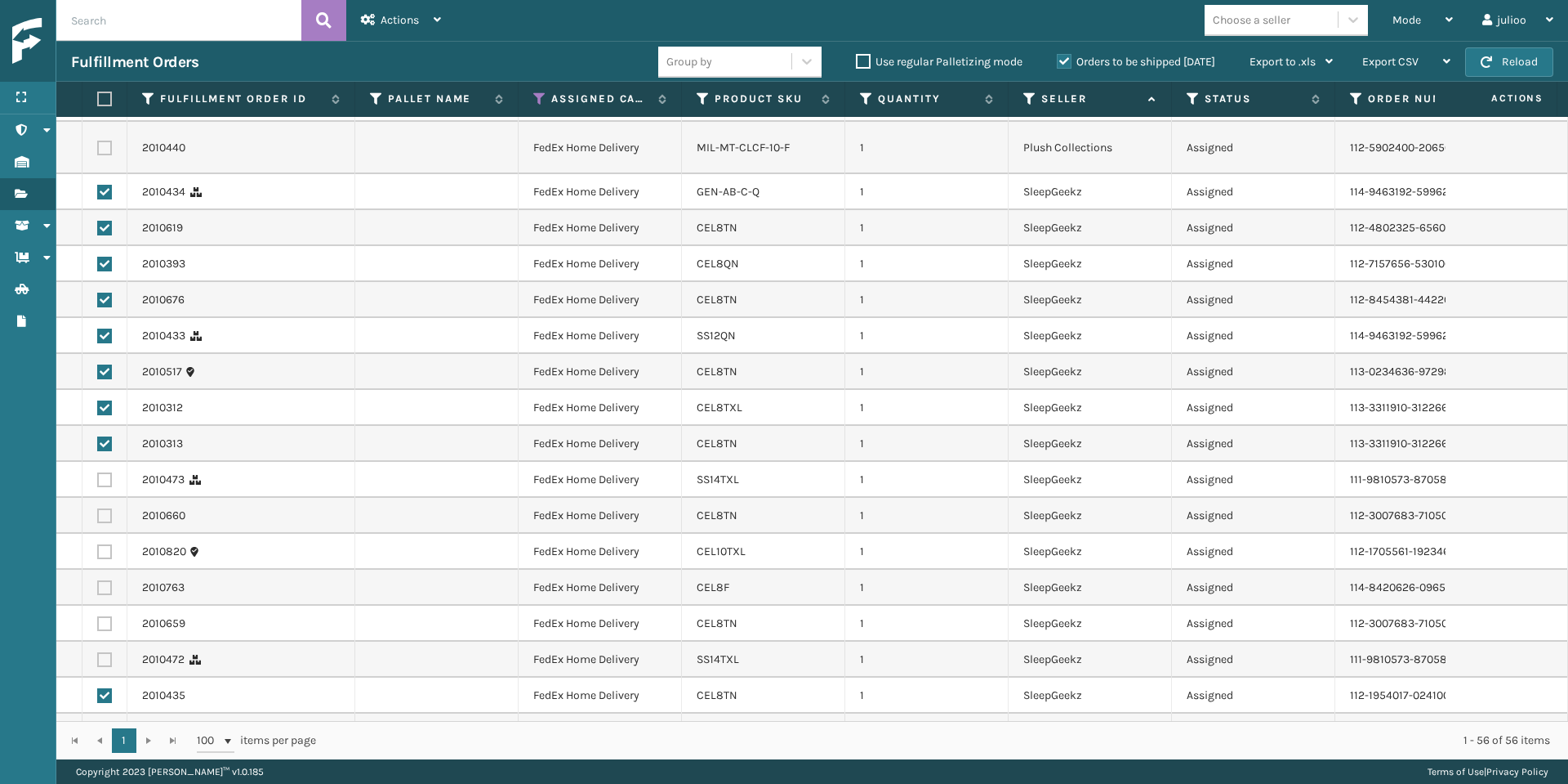
scroll to position [1716, 0]
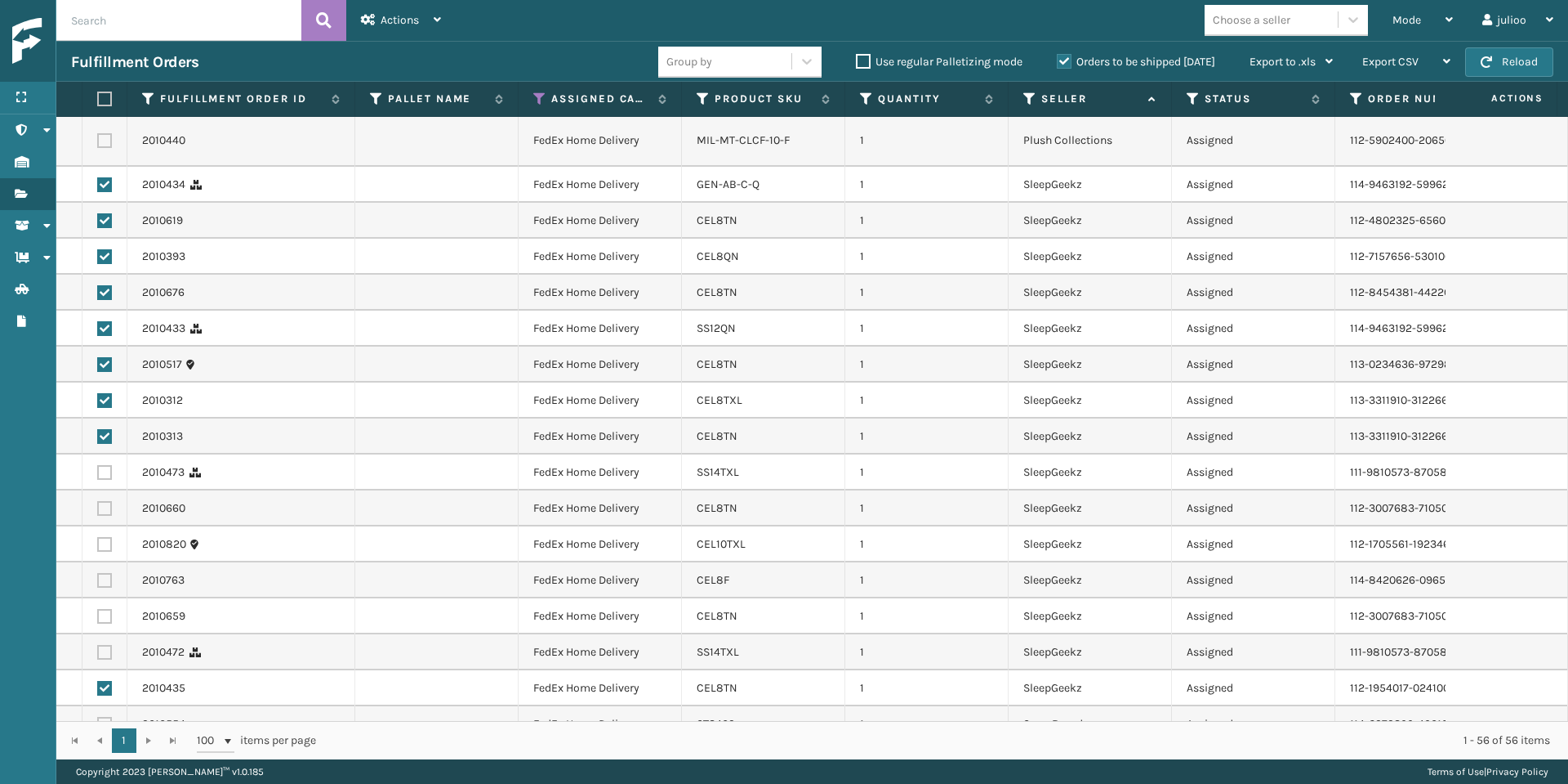
click at [102, 465] on label at bounding box center [104, 472] width 15 height 15
click at [98, 465] on input "checkbox" at bounding box center [97, 471] width 1 height 10
checkbox input "true"
click at [107, 501] on label at bounding box center [104, 508] width 15 height 15
click at [98, 501] on input "checkbox" at bounding box center [97, 506] width 1 height 10
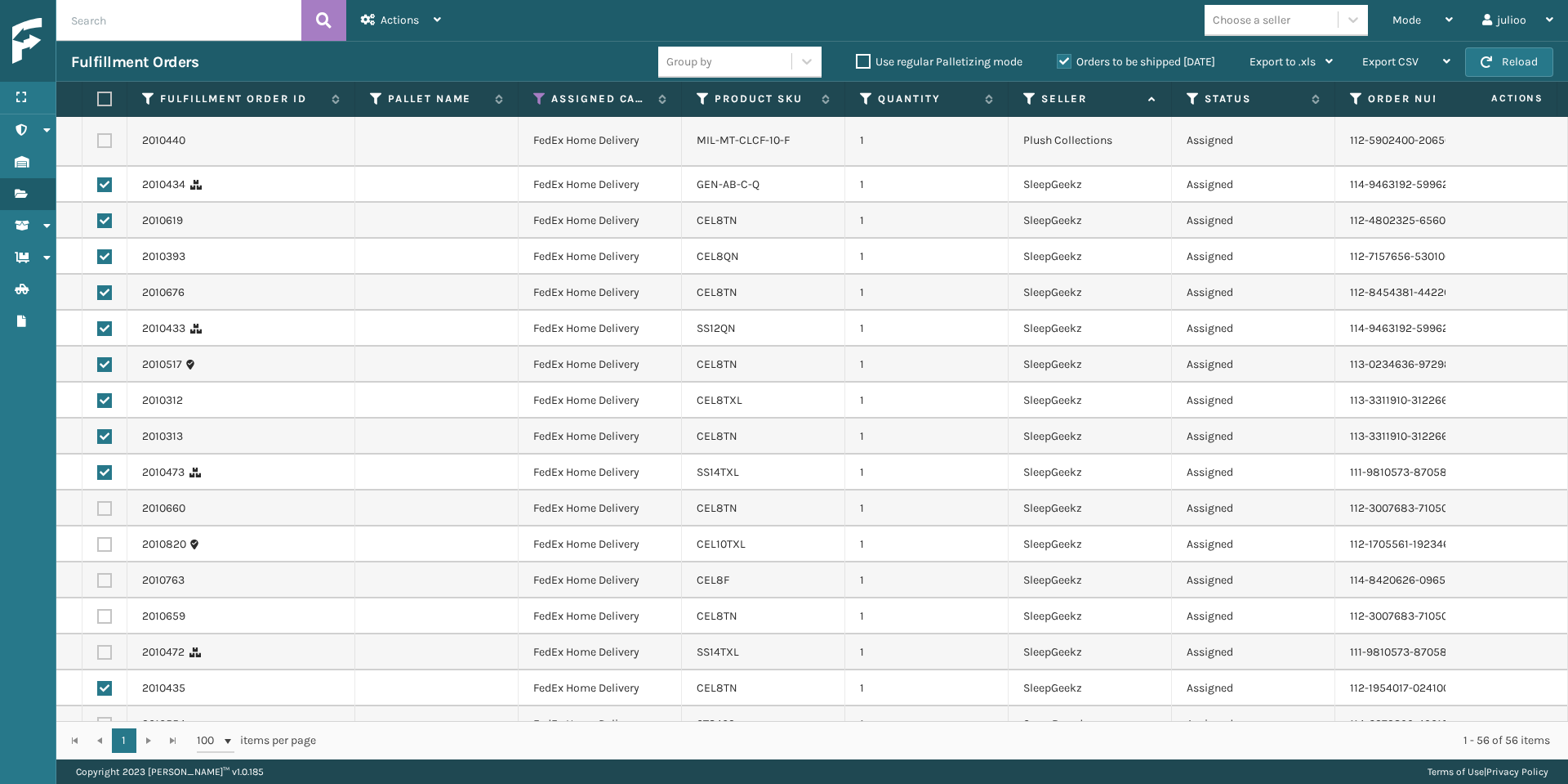
checkbox input "true"
click at [106, 537] on label at bounding box center [104, 544] width 15 height 15
click at [98, 537] on input "checkbox" at bounding box center [97, 542] width 1 height 10
checkbox input "true"
click at [104, 573] on label at bounding box center [104, 580] width 15 height 15
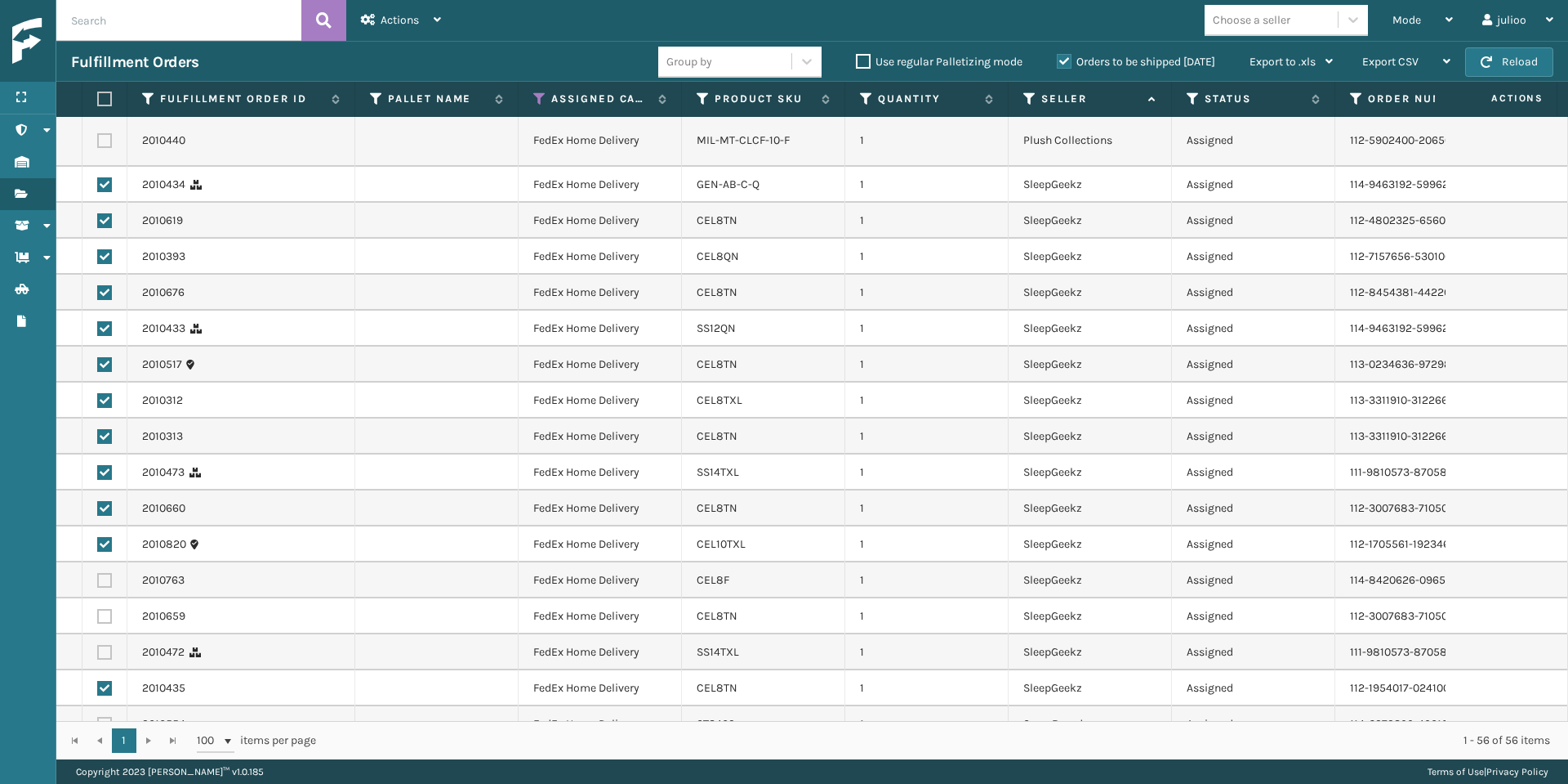
click at [98, 573] on input "checkbox" at bounding box center [97, 578] width 1 height 10
checkbox input "true"
click at [106, 609] on label at bounding box center [104, 616] width 15 height 15
click at [98, 609] on input "checkbox" at bounding box center [97, 614] width 1 height 10
checkbox input "true"
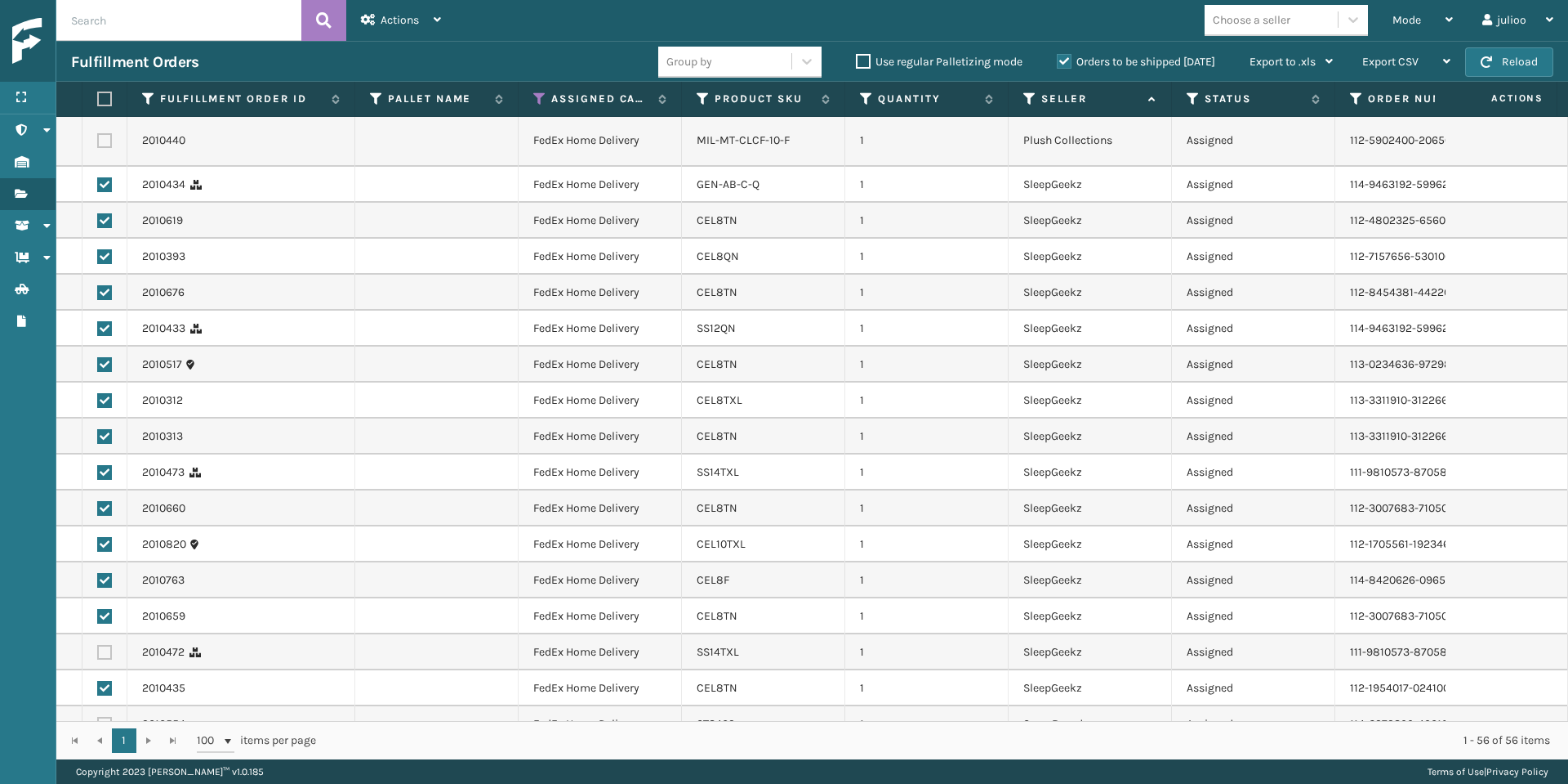
click at [107, 645] on label at bounding box center [104, 652] width 15 height 15
click at [98, 645] on input "checkbox" at bounding box center [97, 650] width 1 height 10
checkbox input "true"
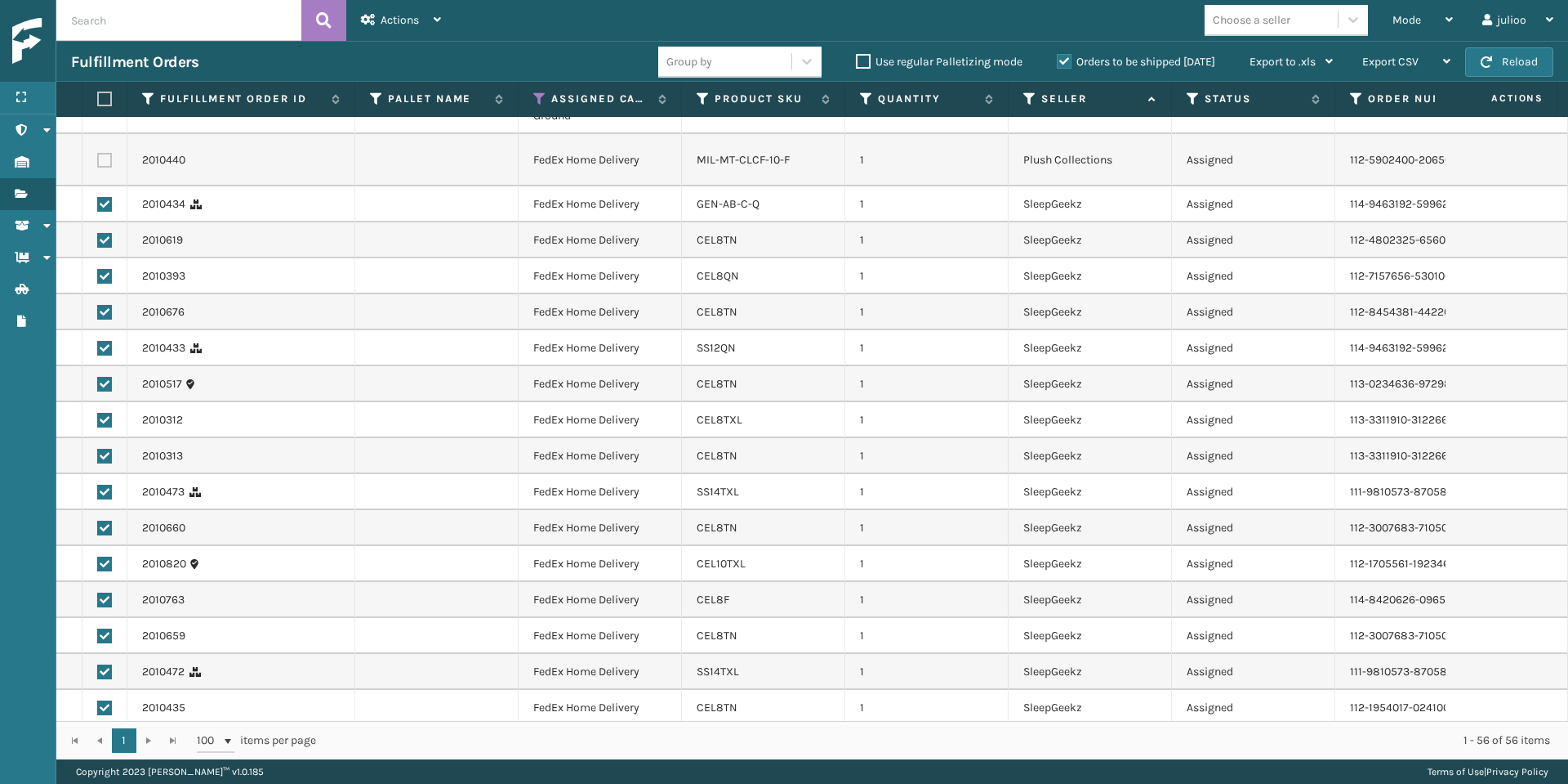
scroll to position [1693, 0]
click at [441, 25] on icon at bounding box center [437, 19] width 8 height 11
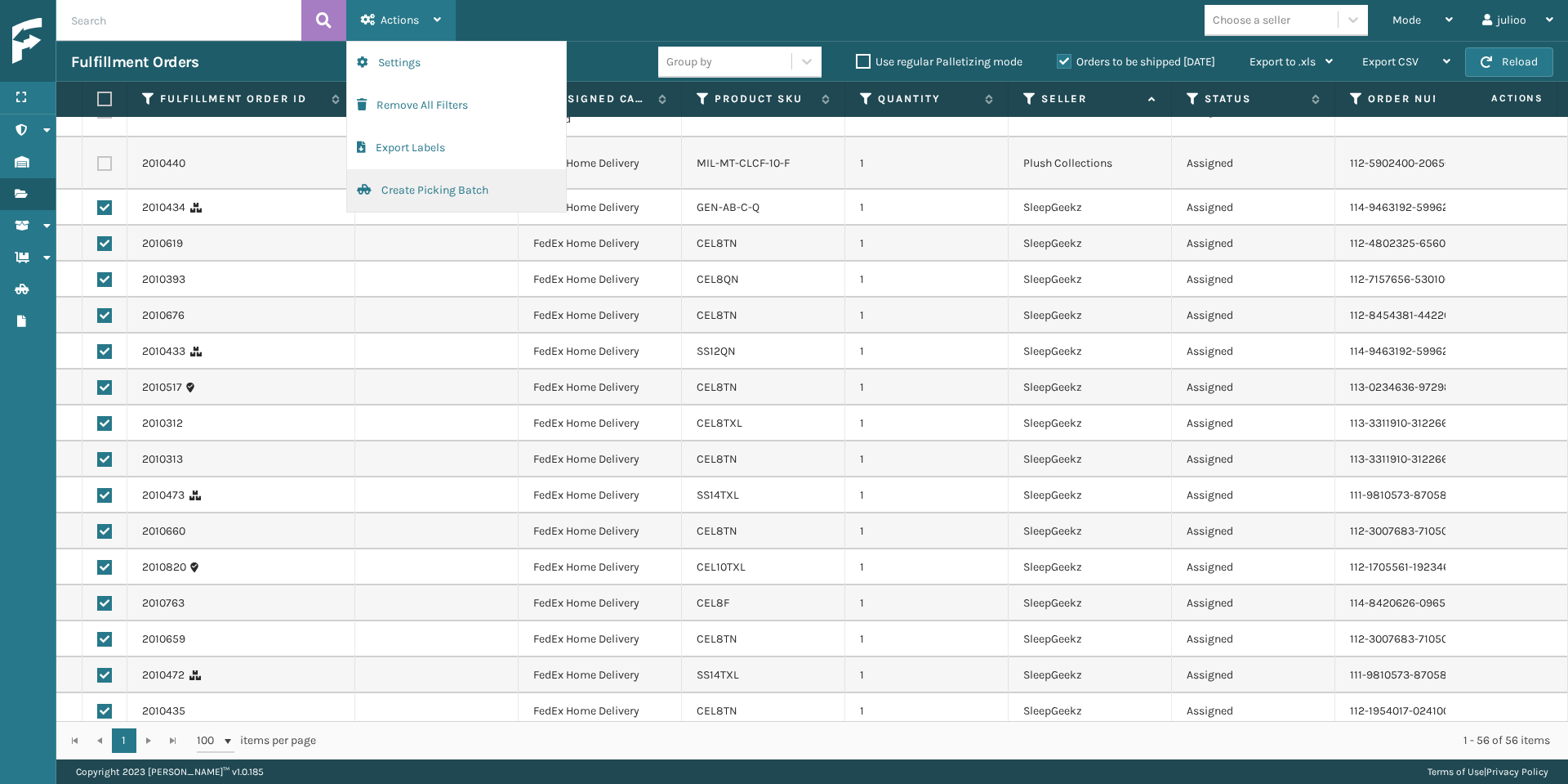
click at [401, 202] on button "Create Picking Batch" at bounding box center [457, 190] width 219 height 43
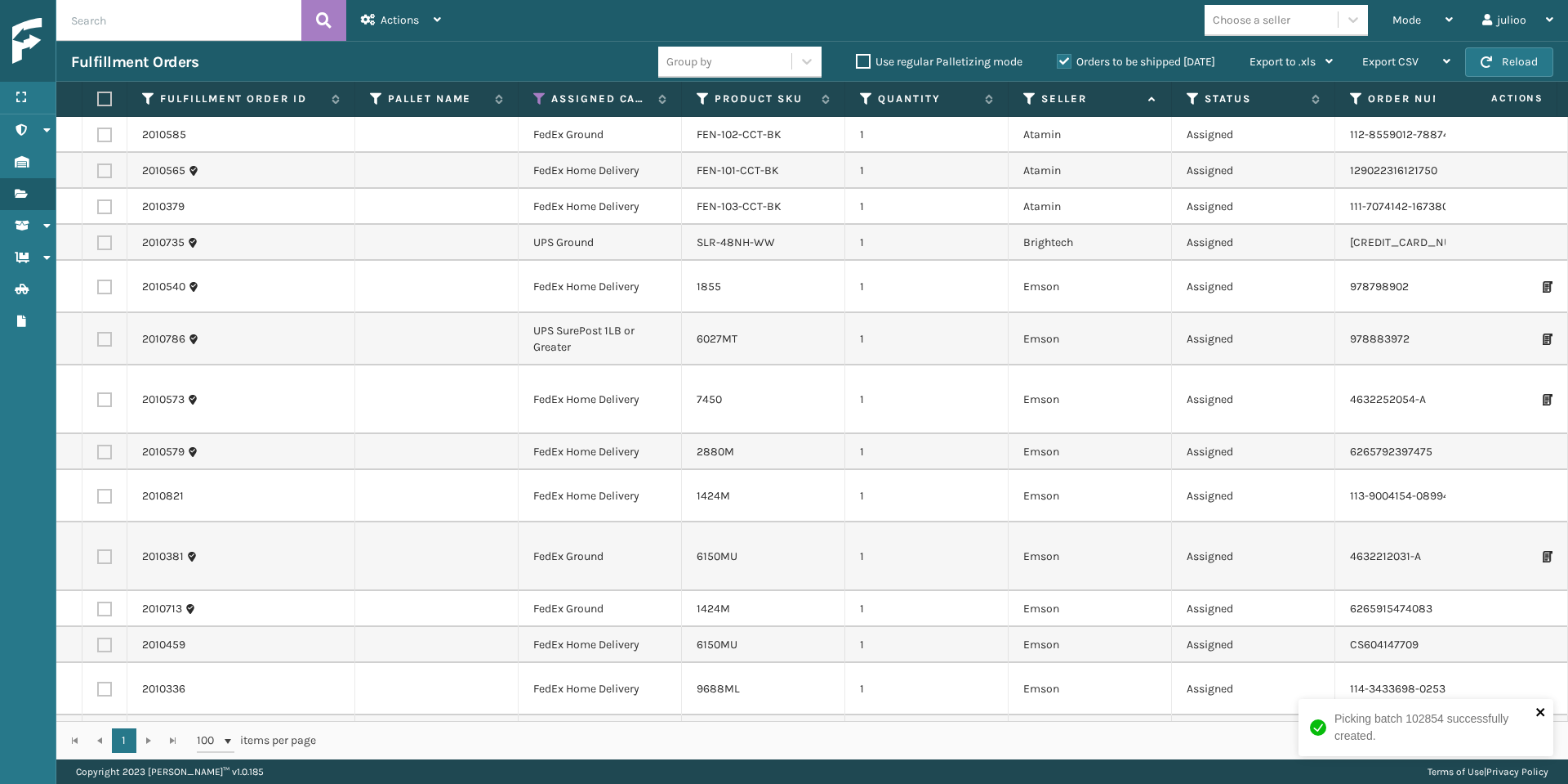
click at [1396, 711] on icon "close" at bounding box center [1541, 711] width 11 height 13
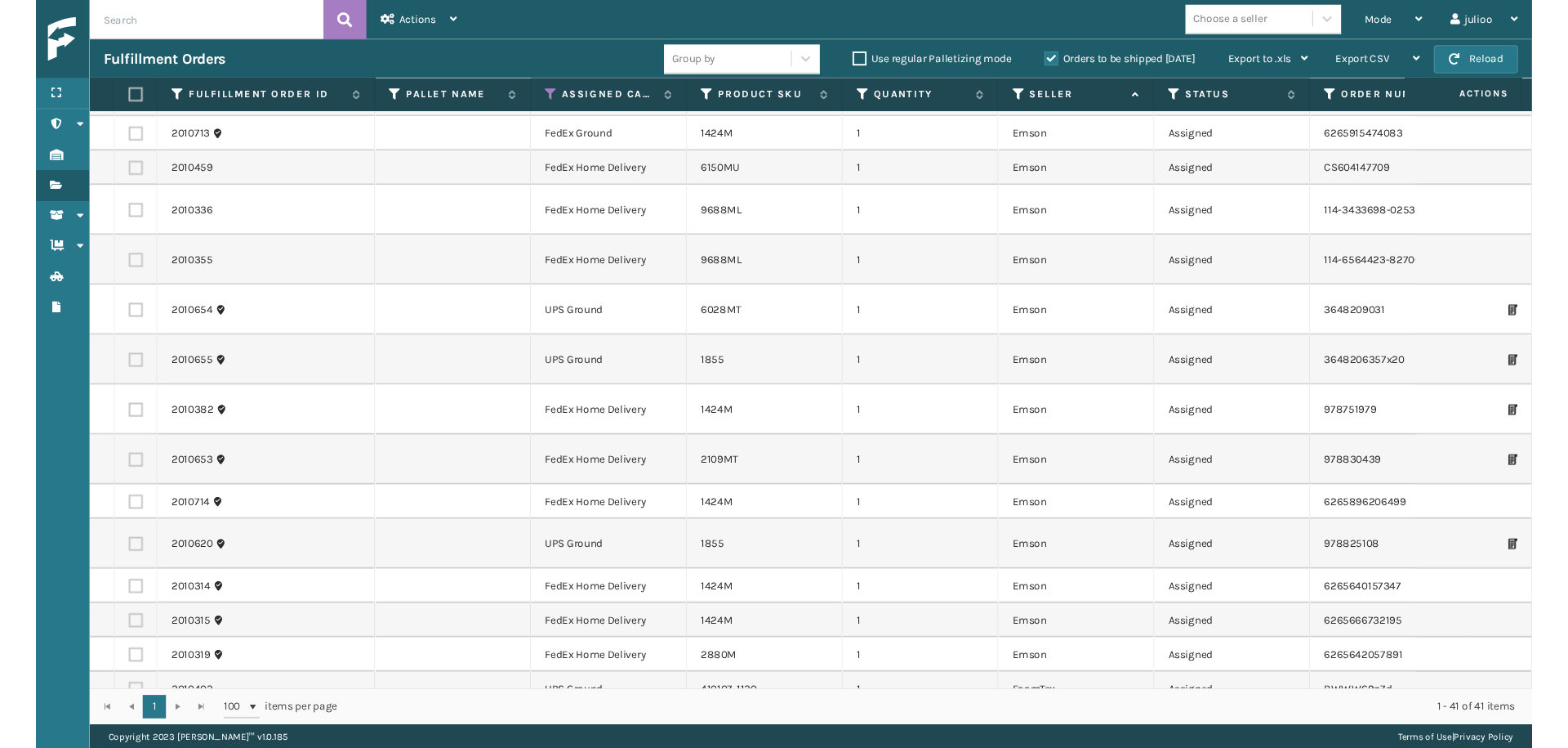
scroll to position [0, 0]
